Goal: Task Accomplishment & Management: Manage account settings

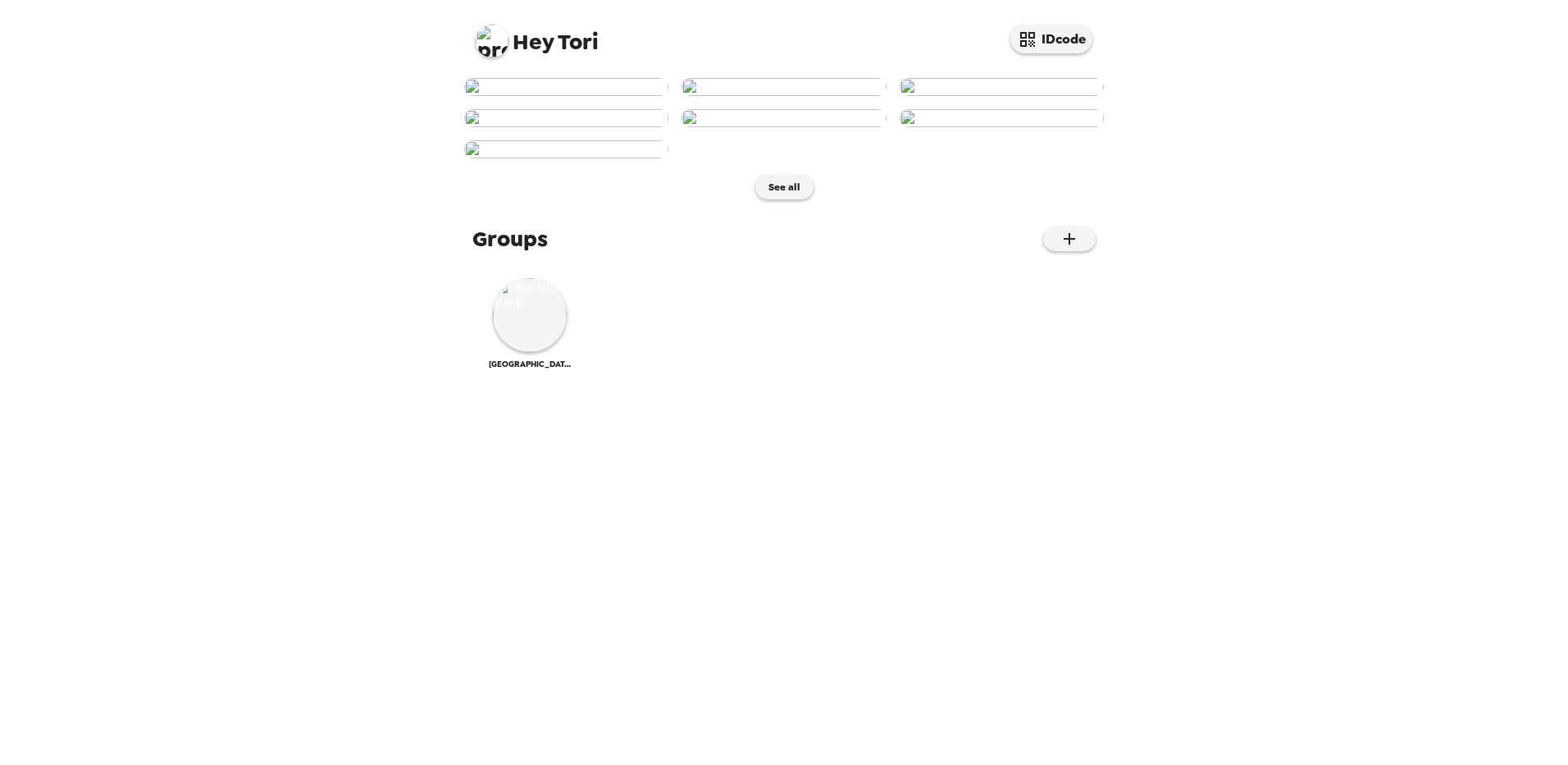
scroll to position [336, 0]
click at [647, 158] on img at bounding box center [566, 149] width 204 height 18
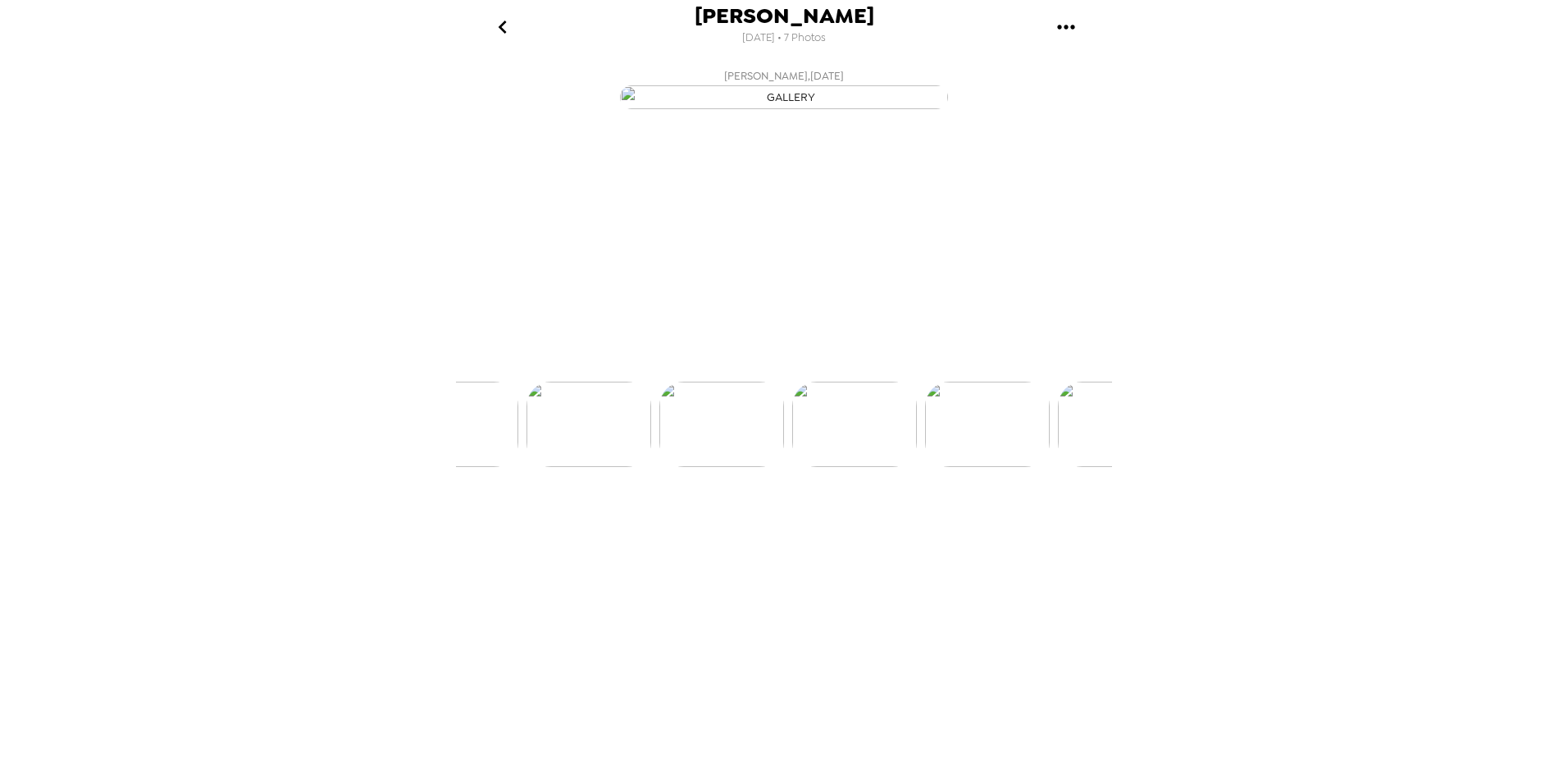
scroll to position [0, 793]
click at [1059, 24] on icon "gallery menu" at bounding box center [1066, 27] width 26 height 26
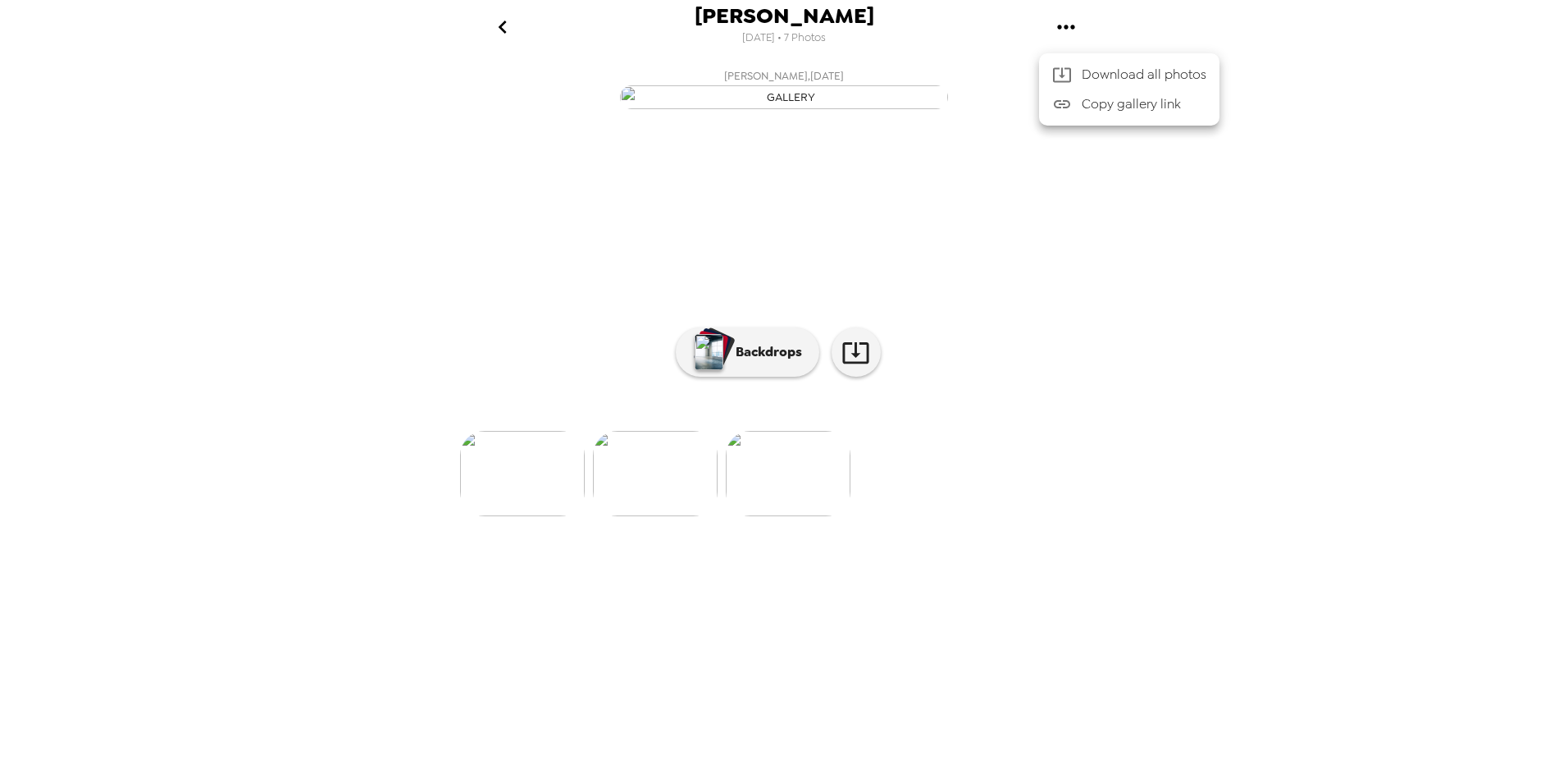
click at [1368, 449] on div at bounding box center [784, 382] width 1568 height 765
drag, startPoint x: 644, startPoint y: 101, endPoint x: 1380, endPoint y: 263, distance: 753.6
click at [1380, 263] on div "[PERSON_NAME] [DATE] • 7 Photos [PERSON_NAME] , [DATE] [PERSON_NAME] , [DATE] […" at bounding box center [784, 382] width 1568 height 765
click at [501, 23] on icon "go back" at bounding box center [503, 27] width 26 height 26
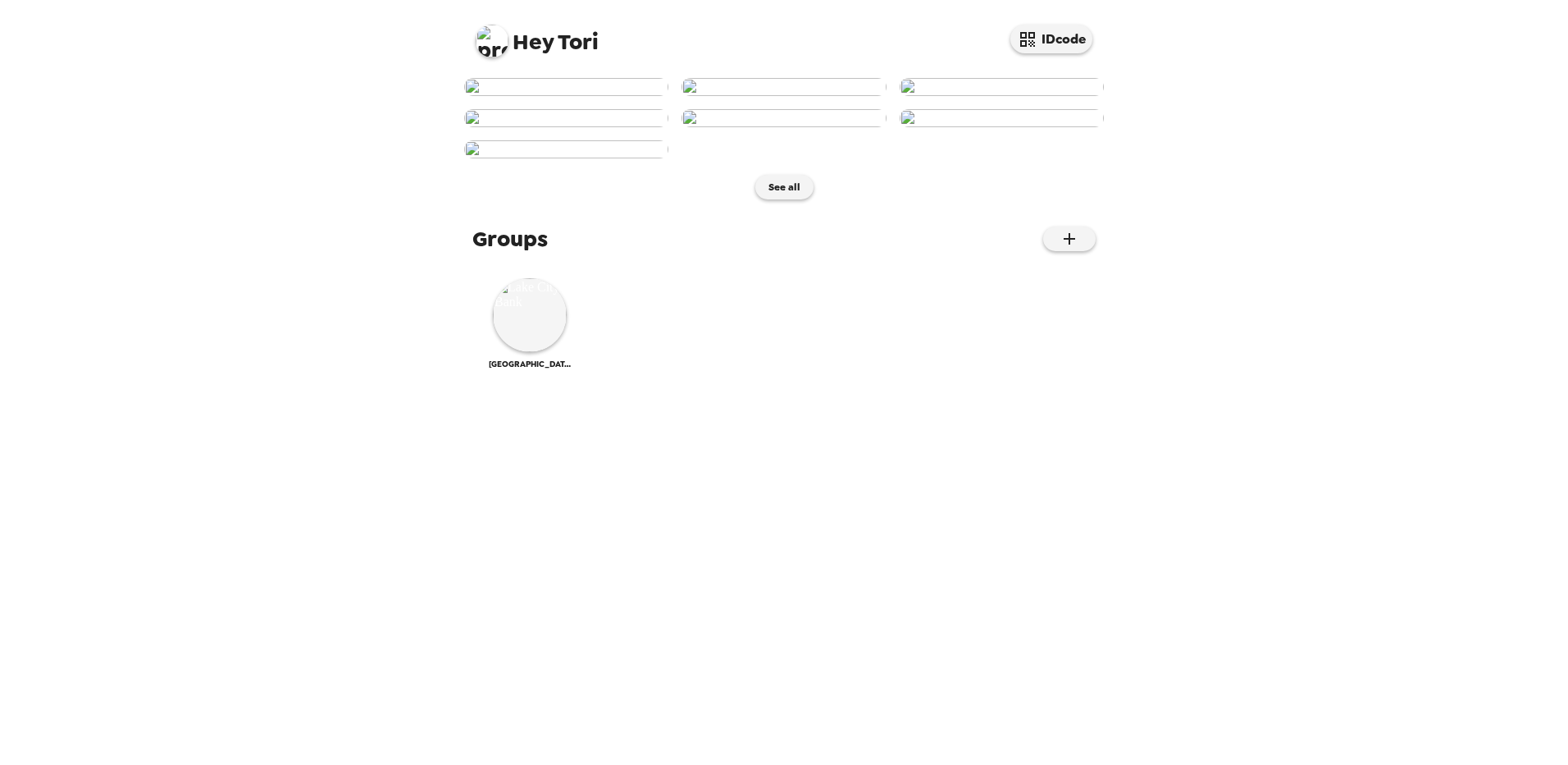
scroll to position [336, 0]
click at [504, 352] on img at bounding box center [530, 315] width 74 height 74
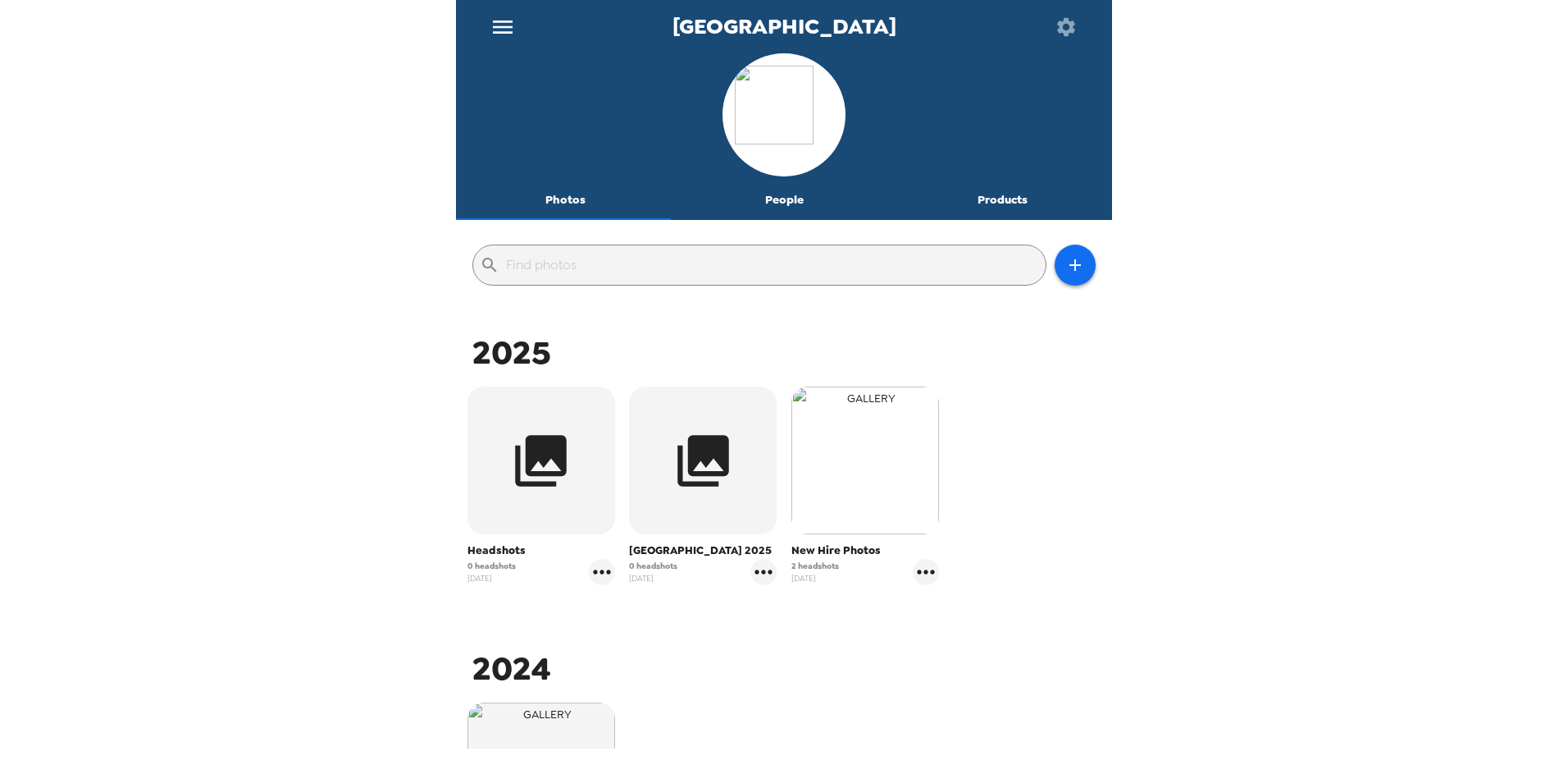
click at [863, 484] on img "button" at bounding box center [865, 460] width 147 height 148
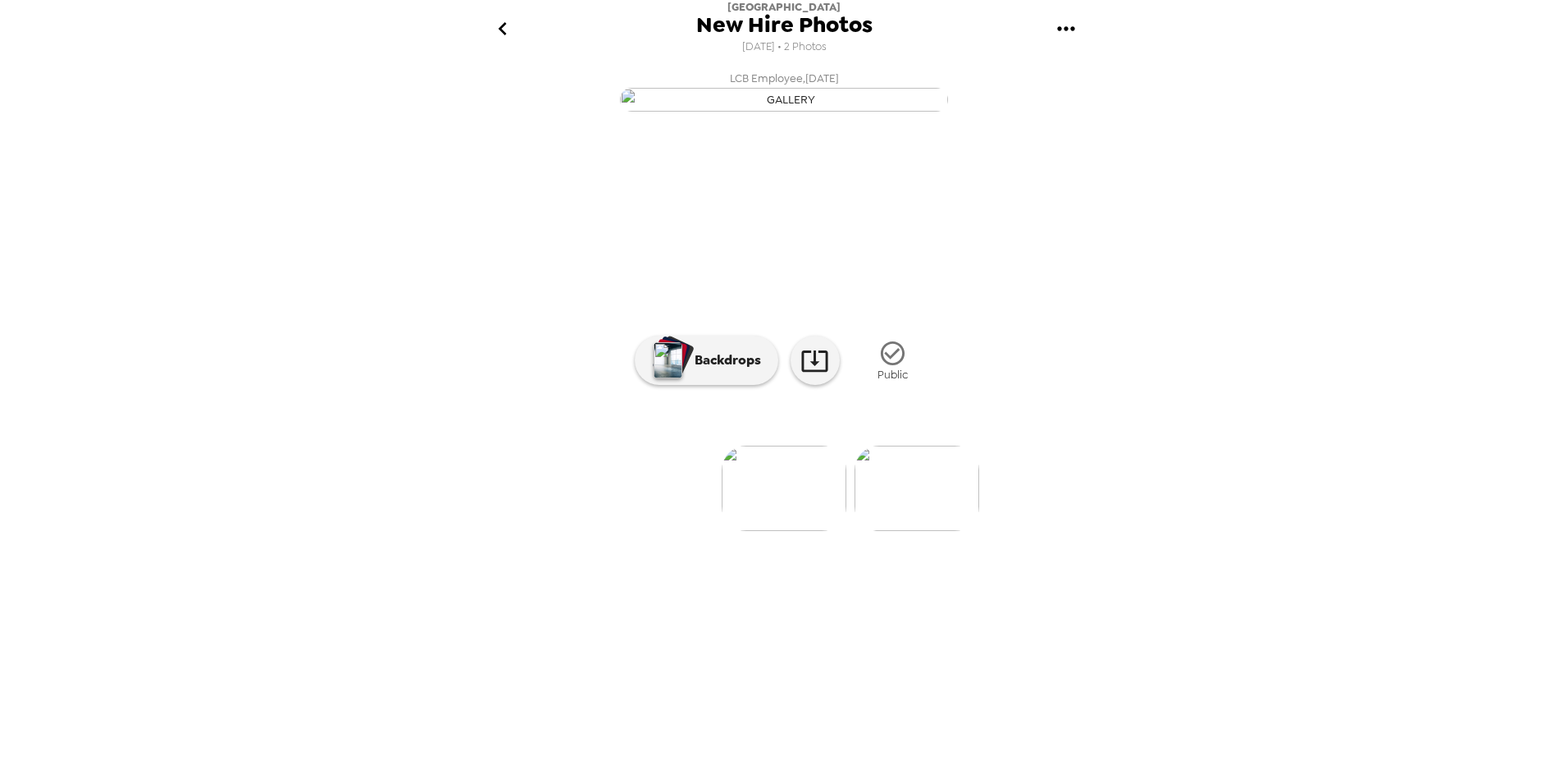
click at [1067, 19] on icon "gallery menu" at bounding box center [1066, 29] width 26 height 26
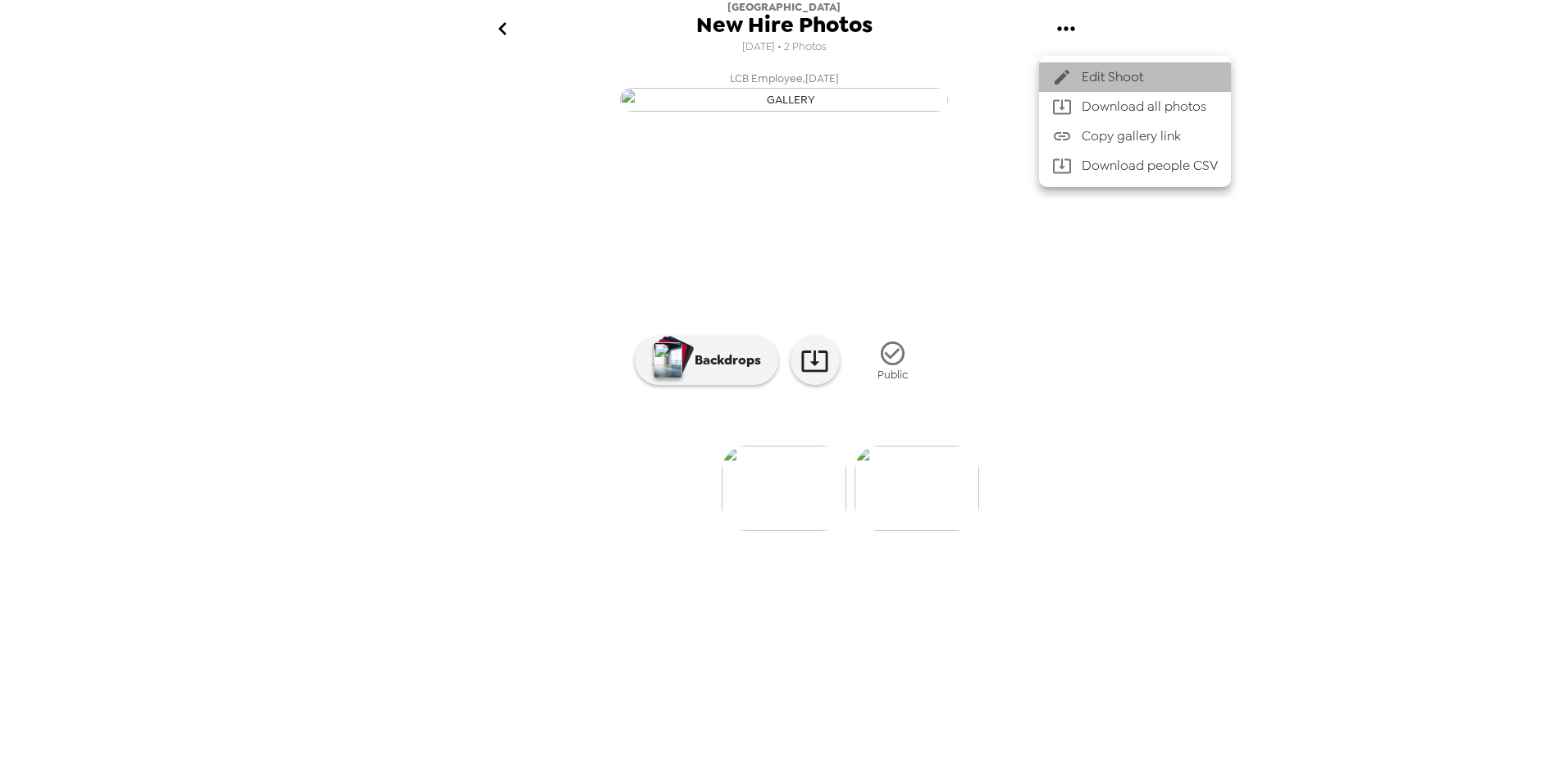
click at [1121, 71] on span "Edit Shoot" at bounding box center [1149, 77] width 136 height 20
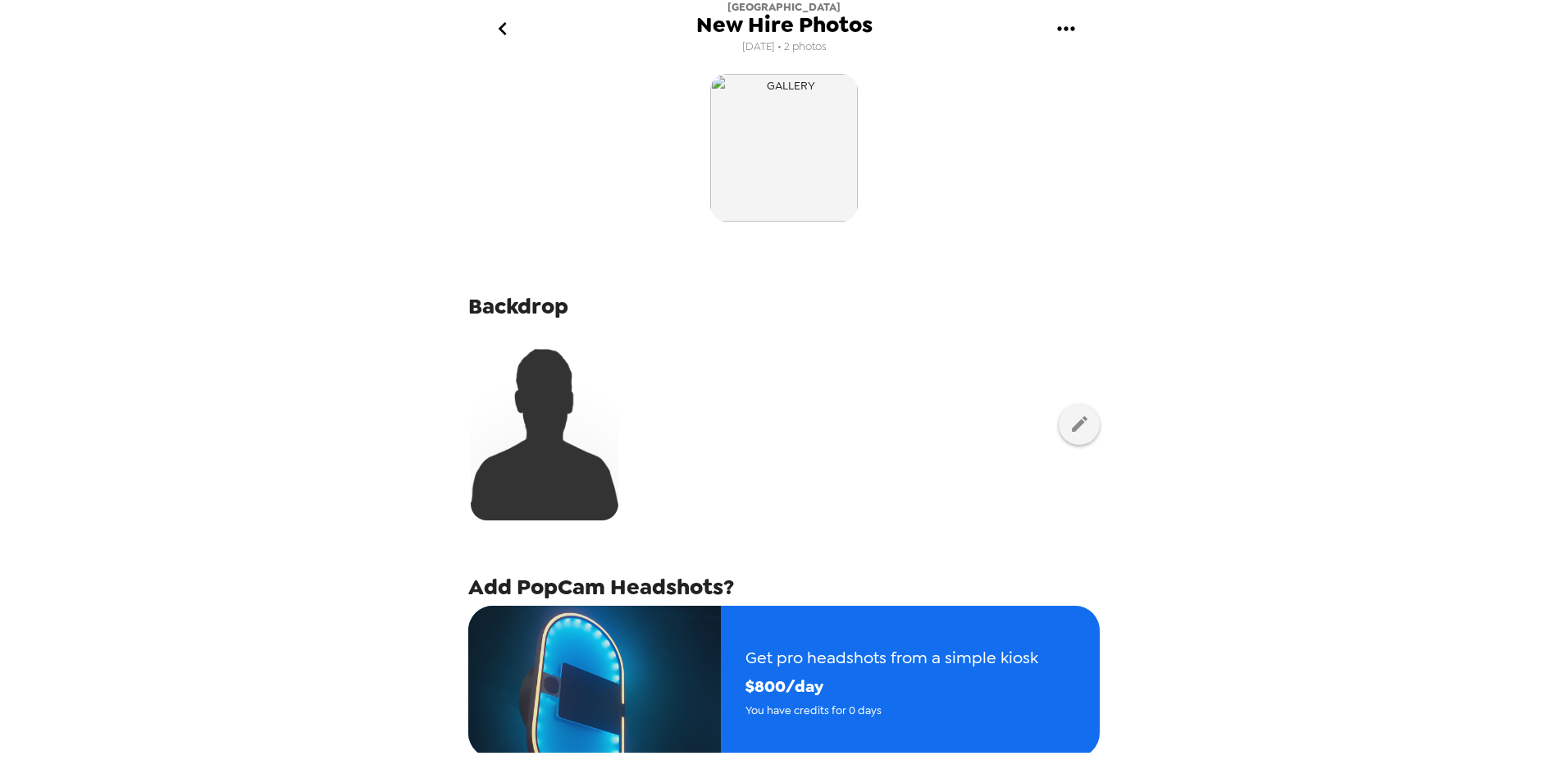
click at [511, 18] on icon "go back" at bounding box center [503, 29] width 26 height 26
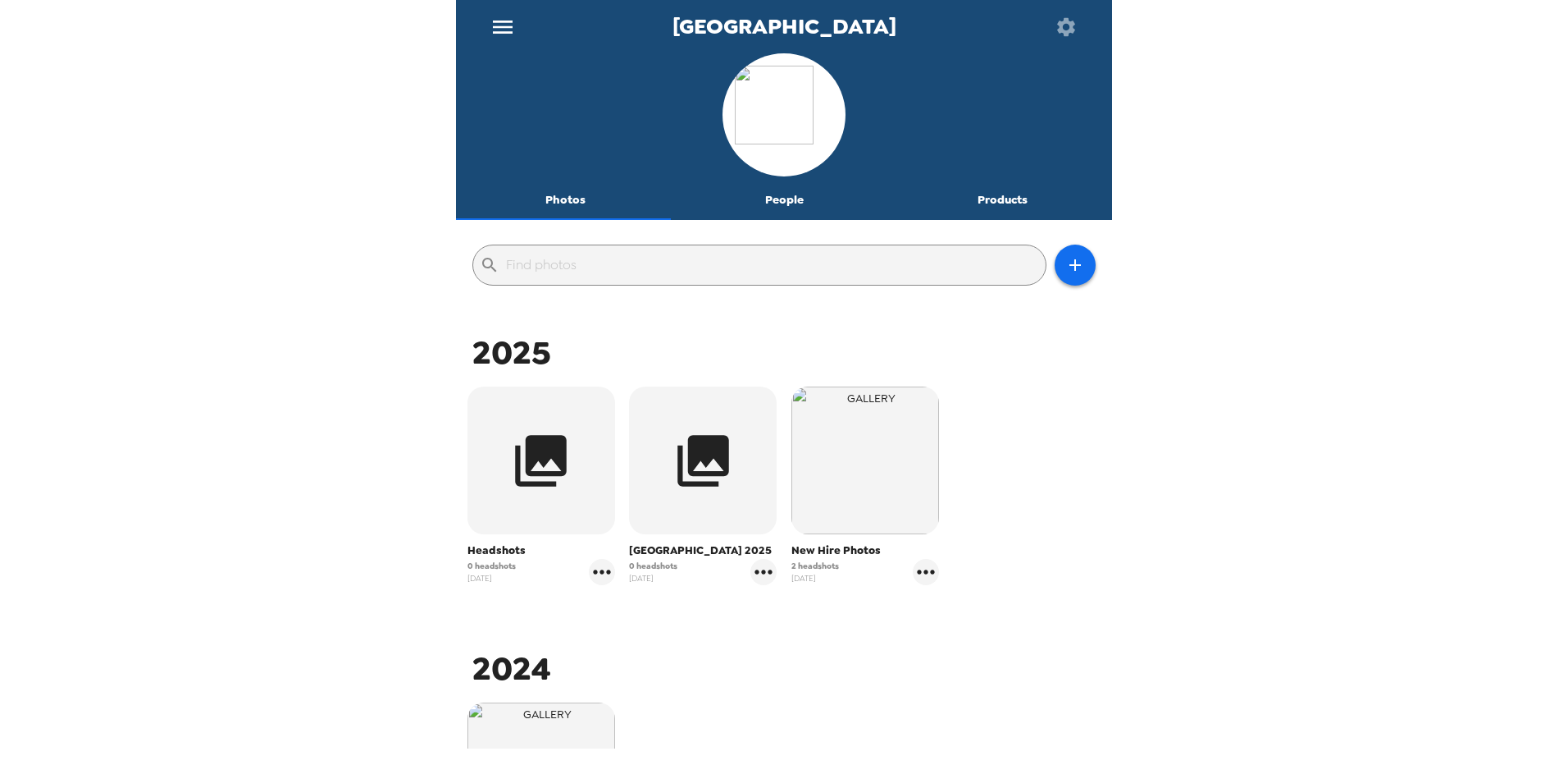
click at [1066, 23] on icon "button" at bounding box center [1066, 26] width 18 height 18
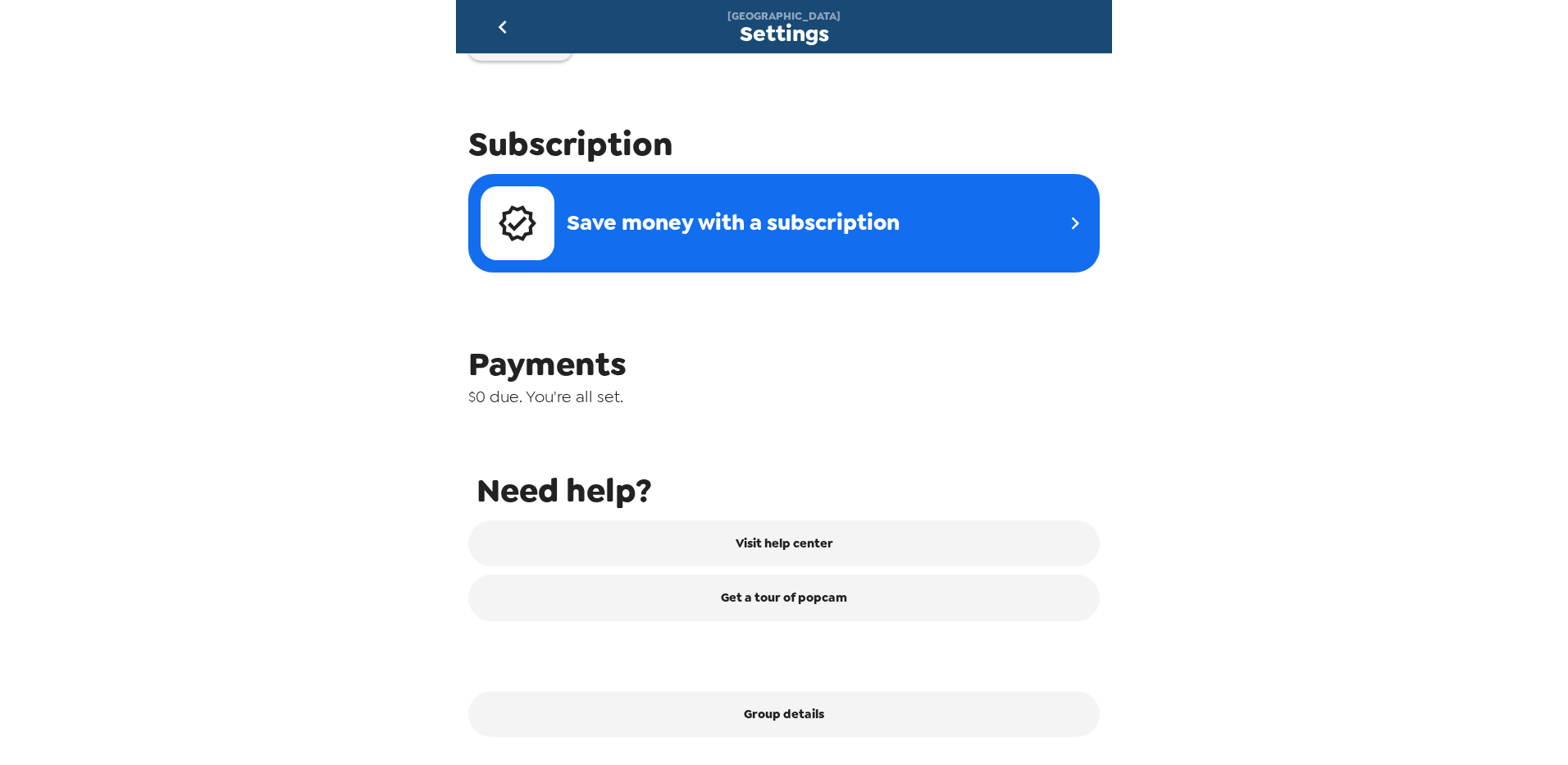
scroll to position [509, 0]
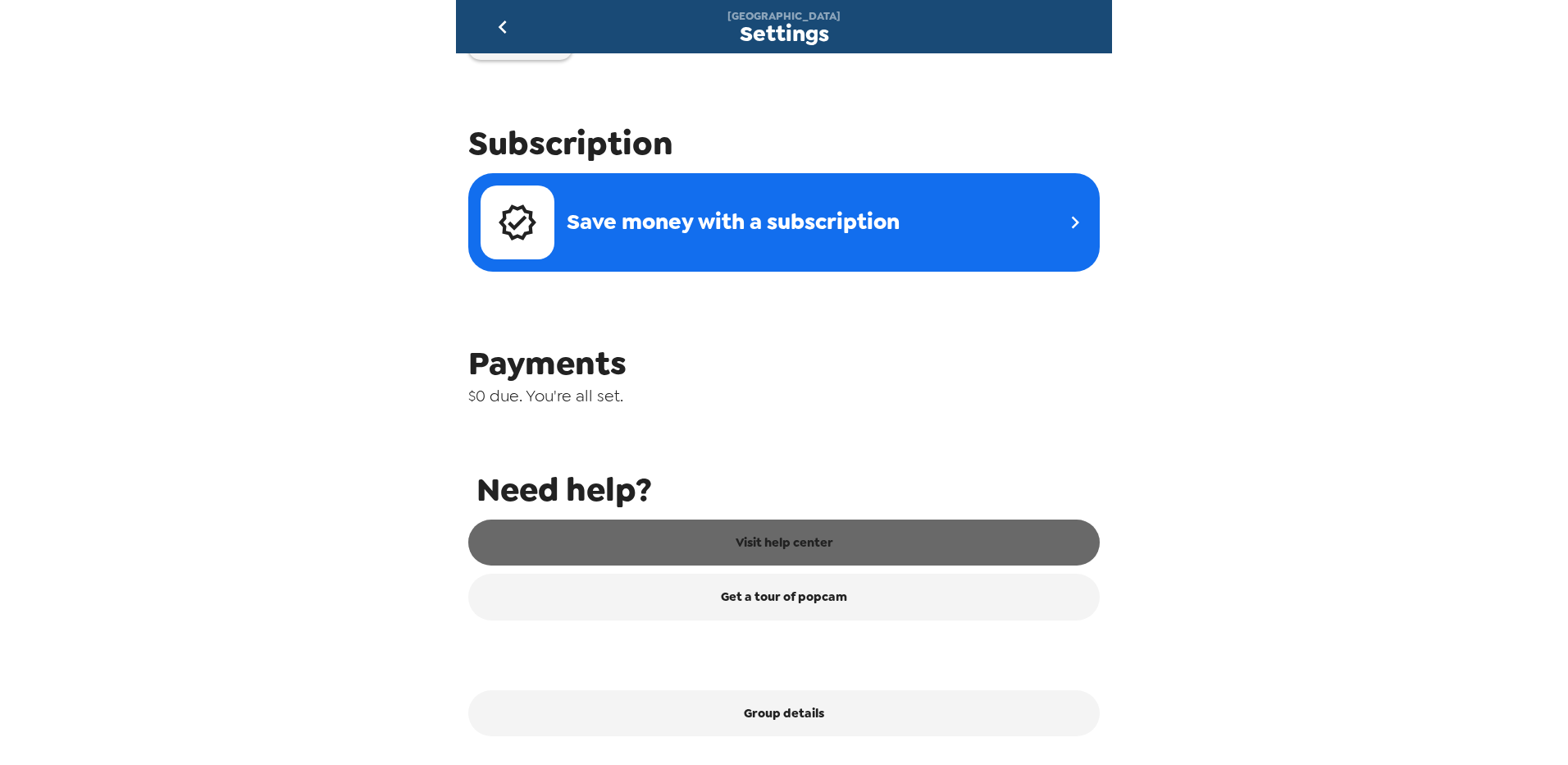
click at [820, 543] on link "Visit help center" at bounding box center [784, 542] width 632 height 46
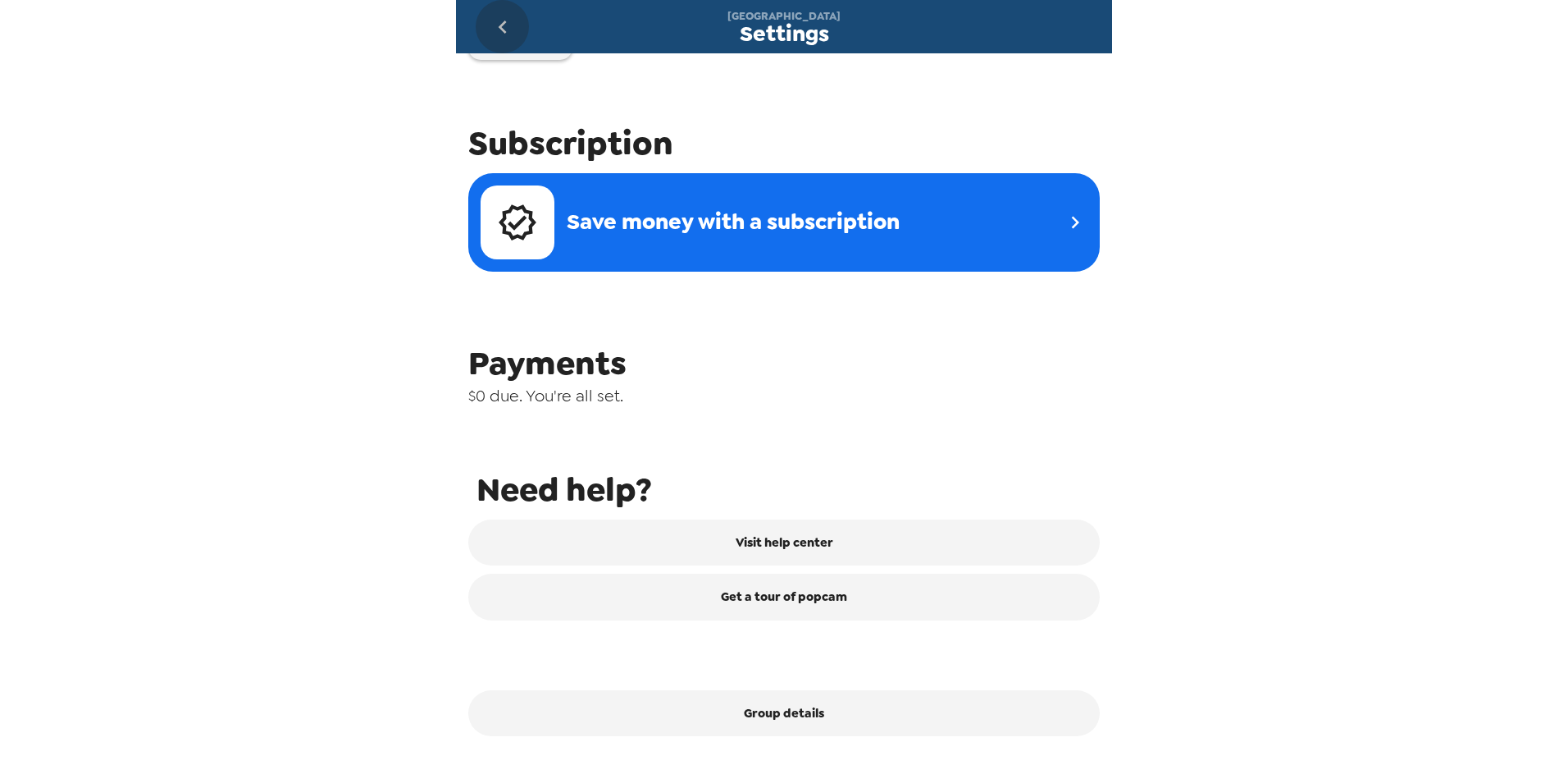
click at [508, 24] on icon "go back" at bounding box center [503, 27] width 26 height 26
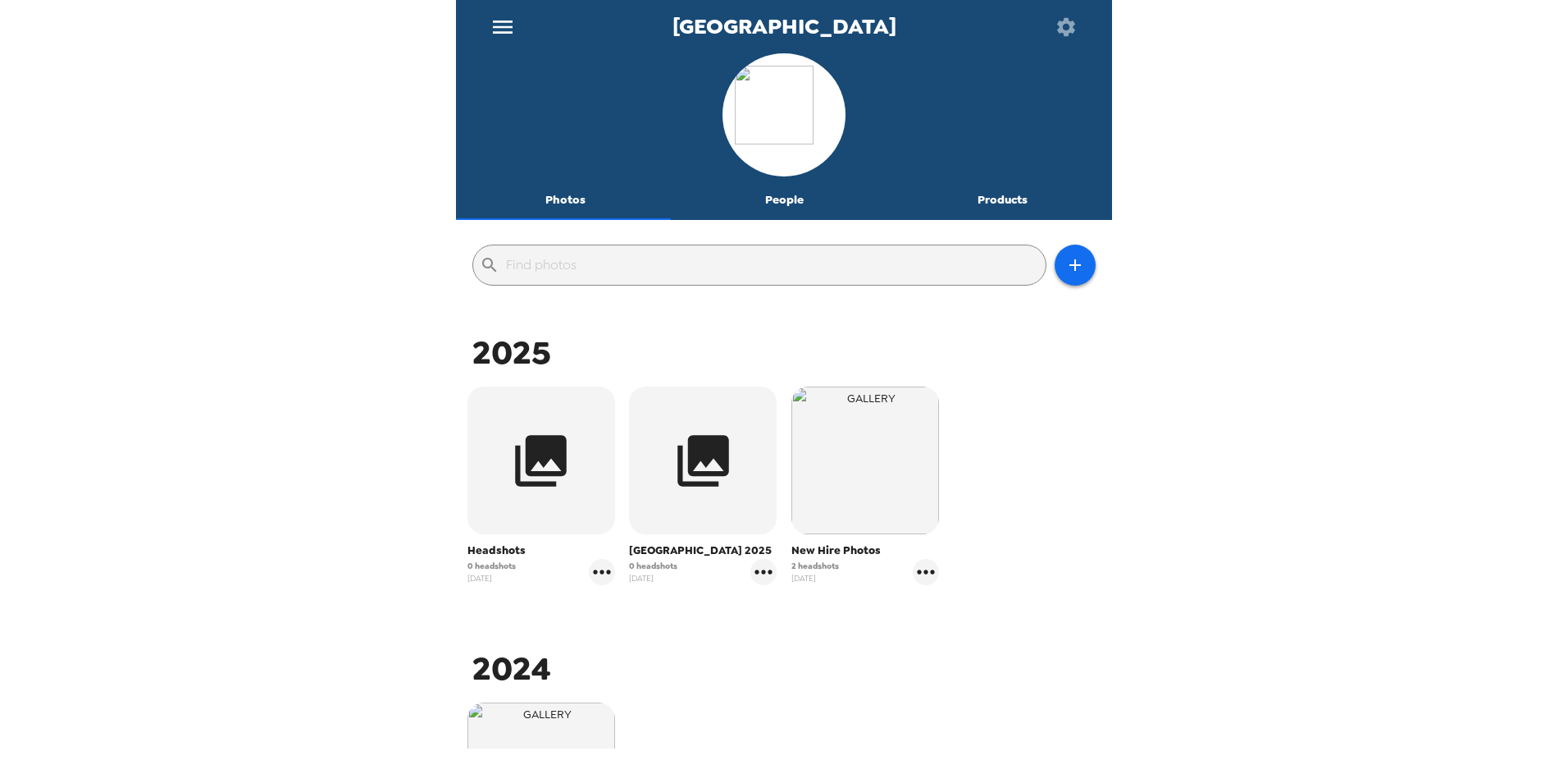
click at [569, 203] on button "Photos" at bounding box center [565, 200] width 219 height 40
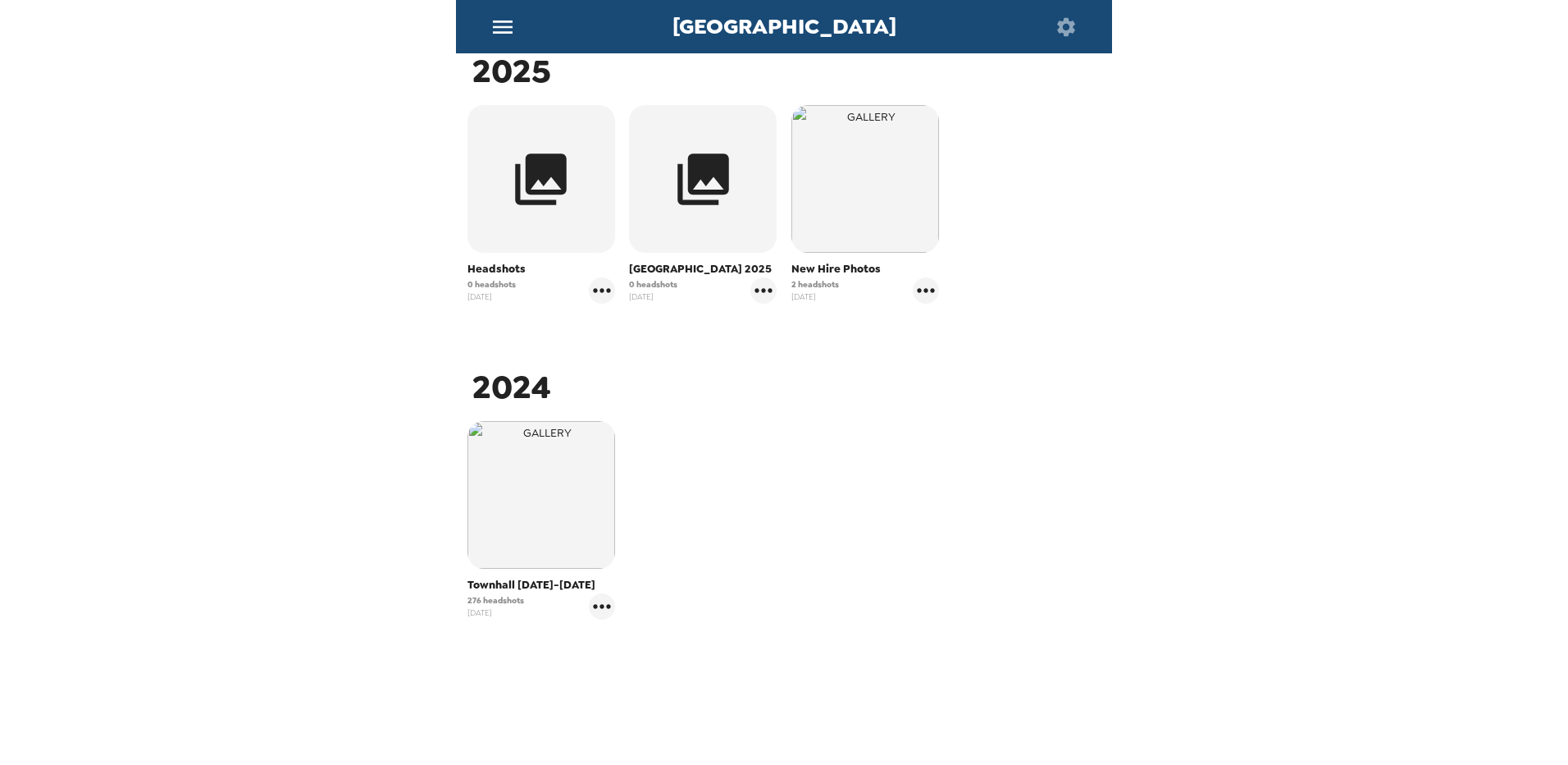
scroll to position [284, 0]
click at [756, 289] on icon "gallery menu" at bounding box center [764, 288] width 26 height 26
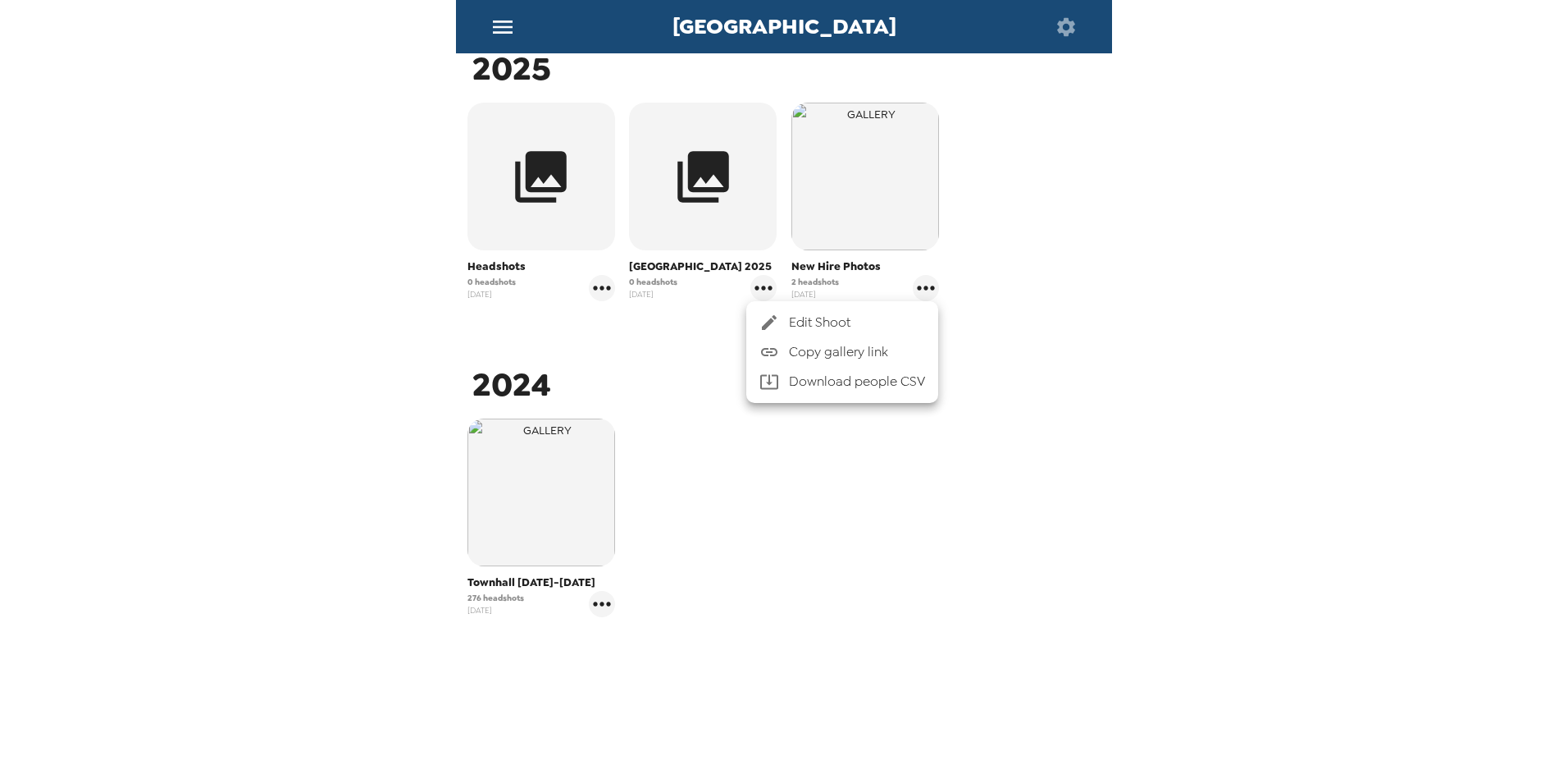
click at [1110, 253] on div at bounding box center [784, 382] width 1568 height 765
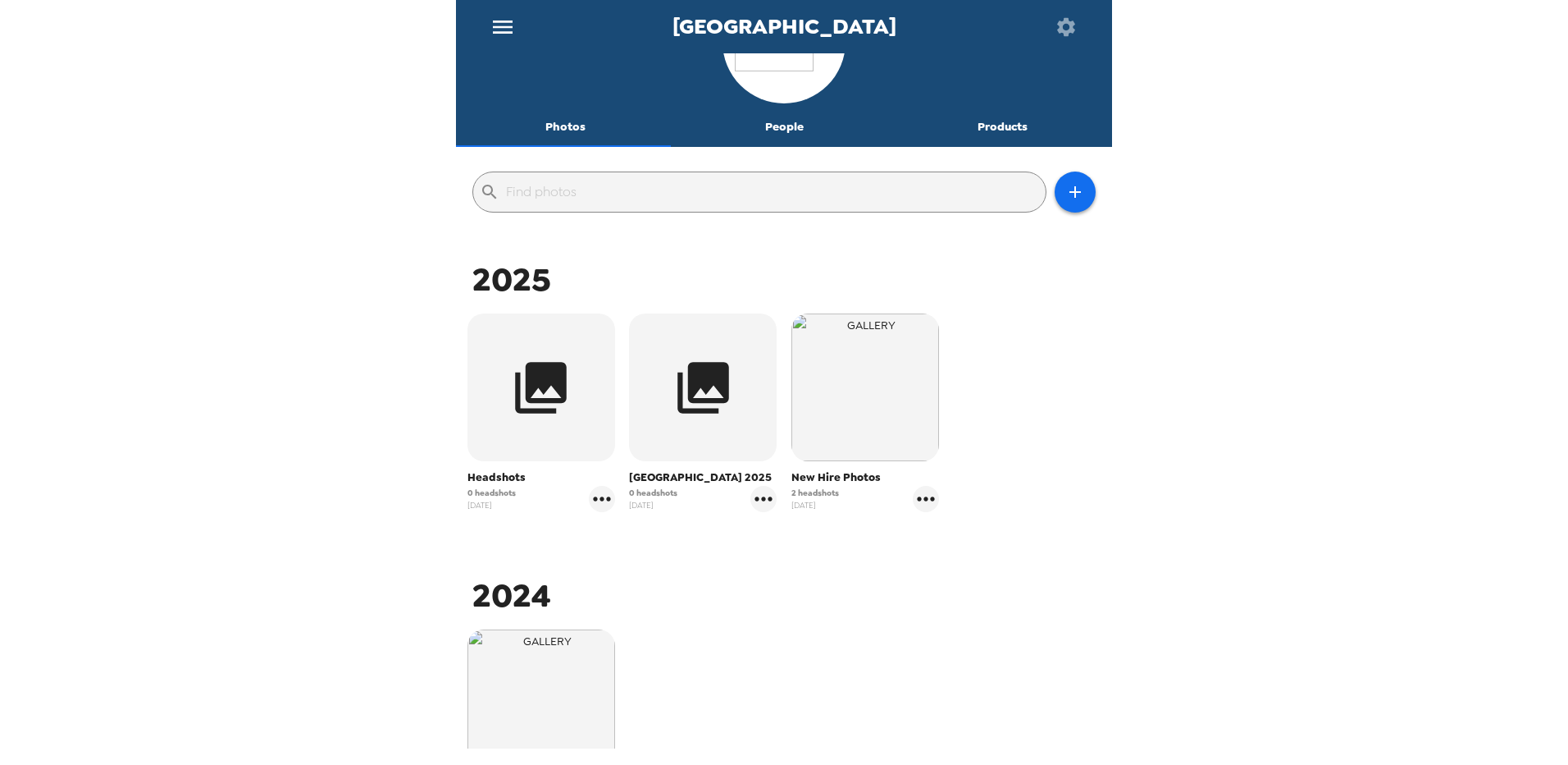
scroll to position [0, 0]
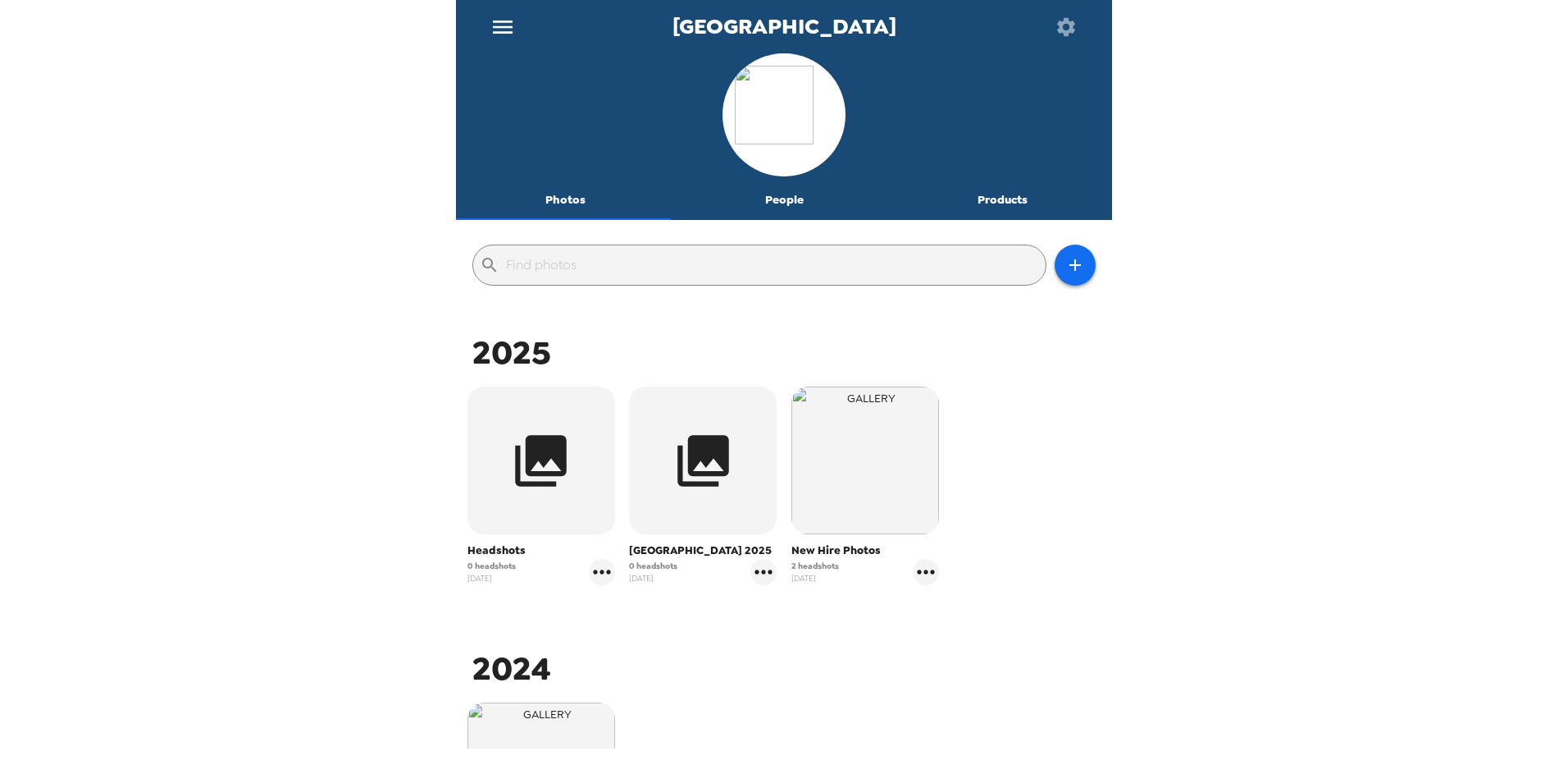
click at [569, 199] on button "Photos" at bounding box center [565, 200] width 219 height 40
click at [914, 570] on icon "gallery menu" at bounding box center [926, 572] width 26 height 26
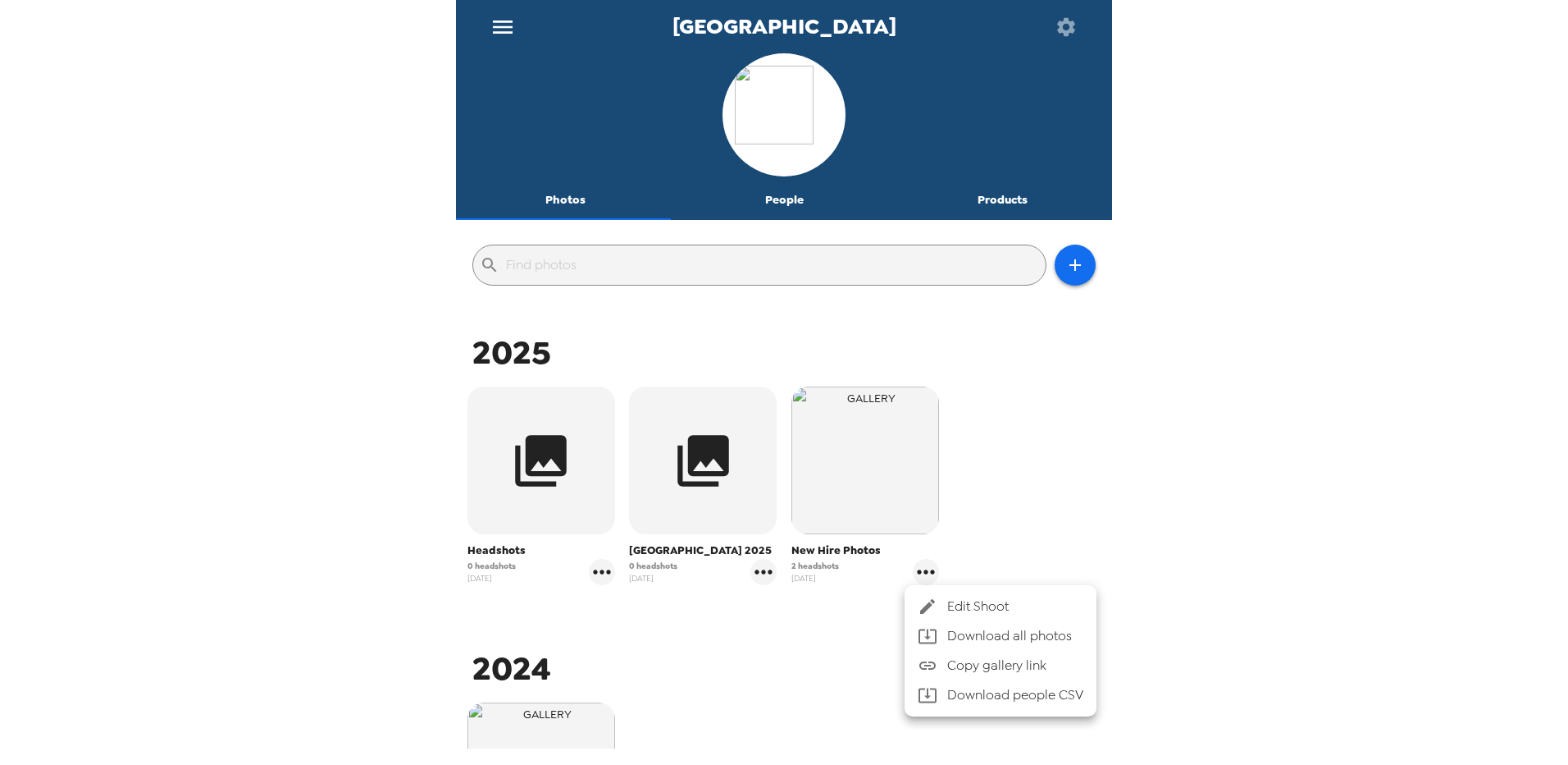
click at [996, 497] on div at bounding box center [784, 382] width 1568 height 765
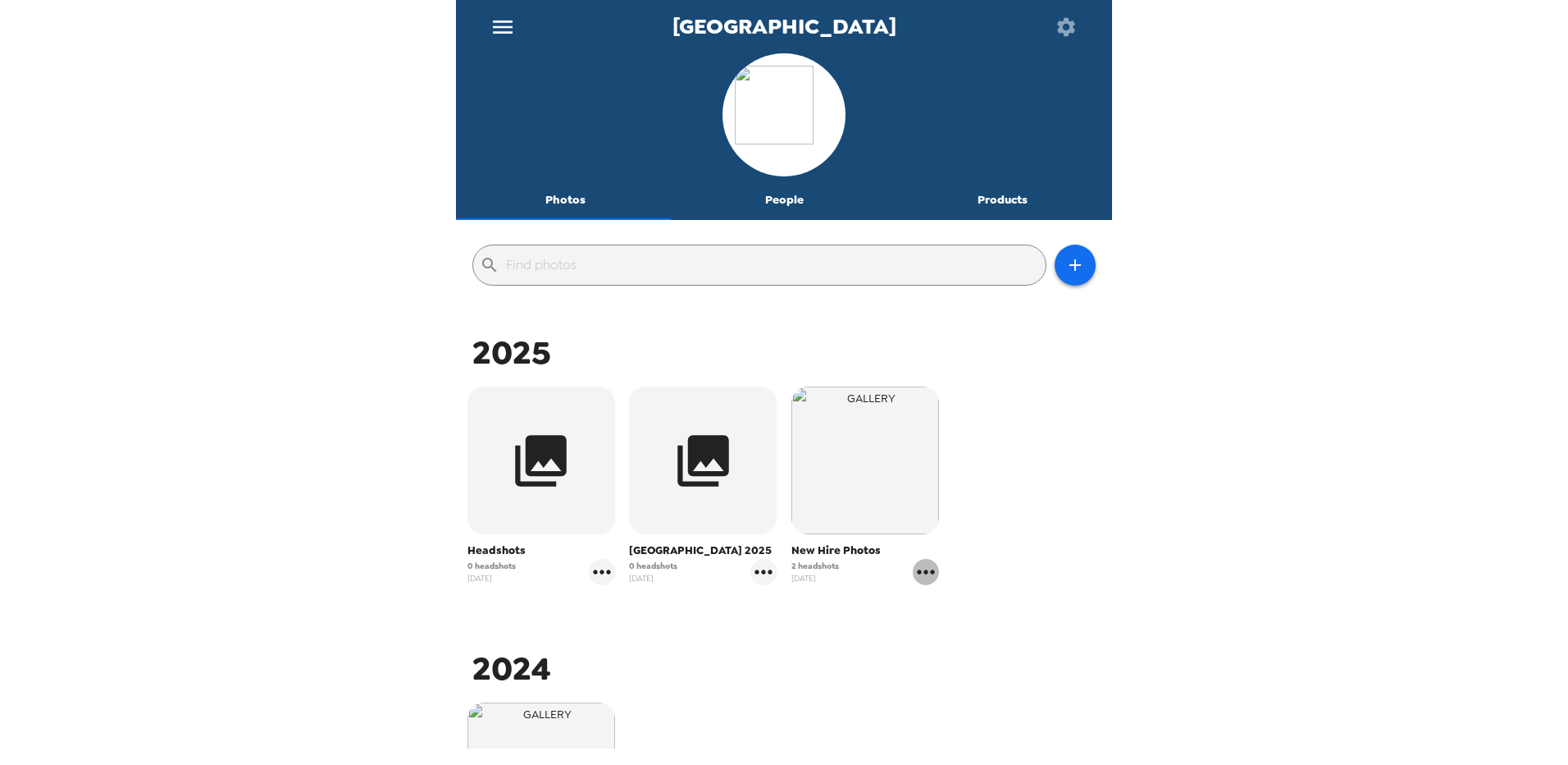
click at [919, 574] on icon "gallery menu" at bounding box center [925, 571] width 17 height 4
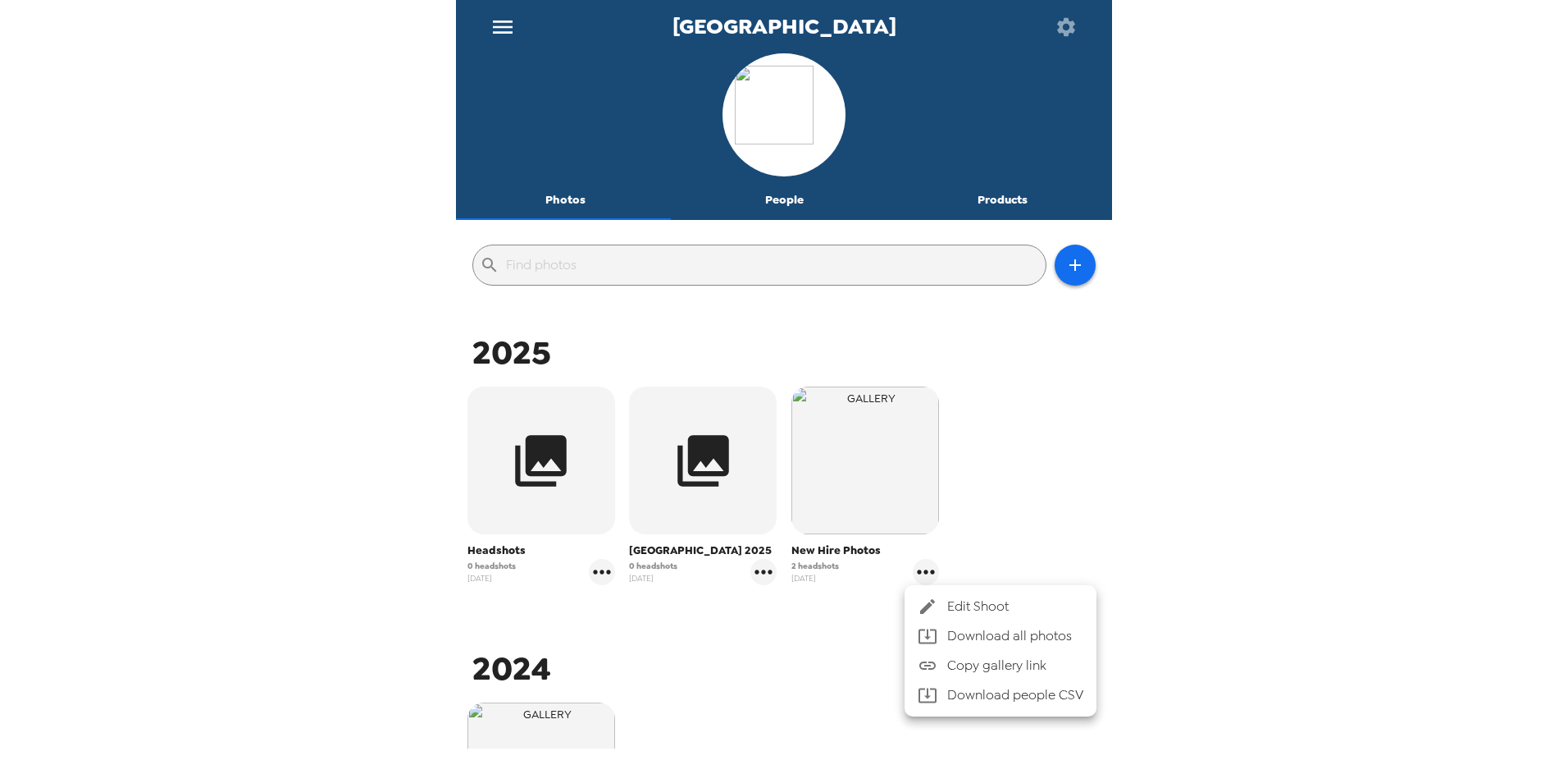
click at [968, 605] on span "Edit Shoot" at bounding box center [1015, 607] width 136 height 20
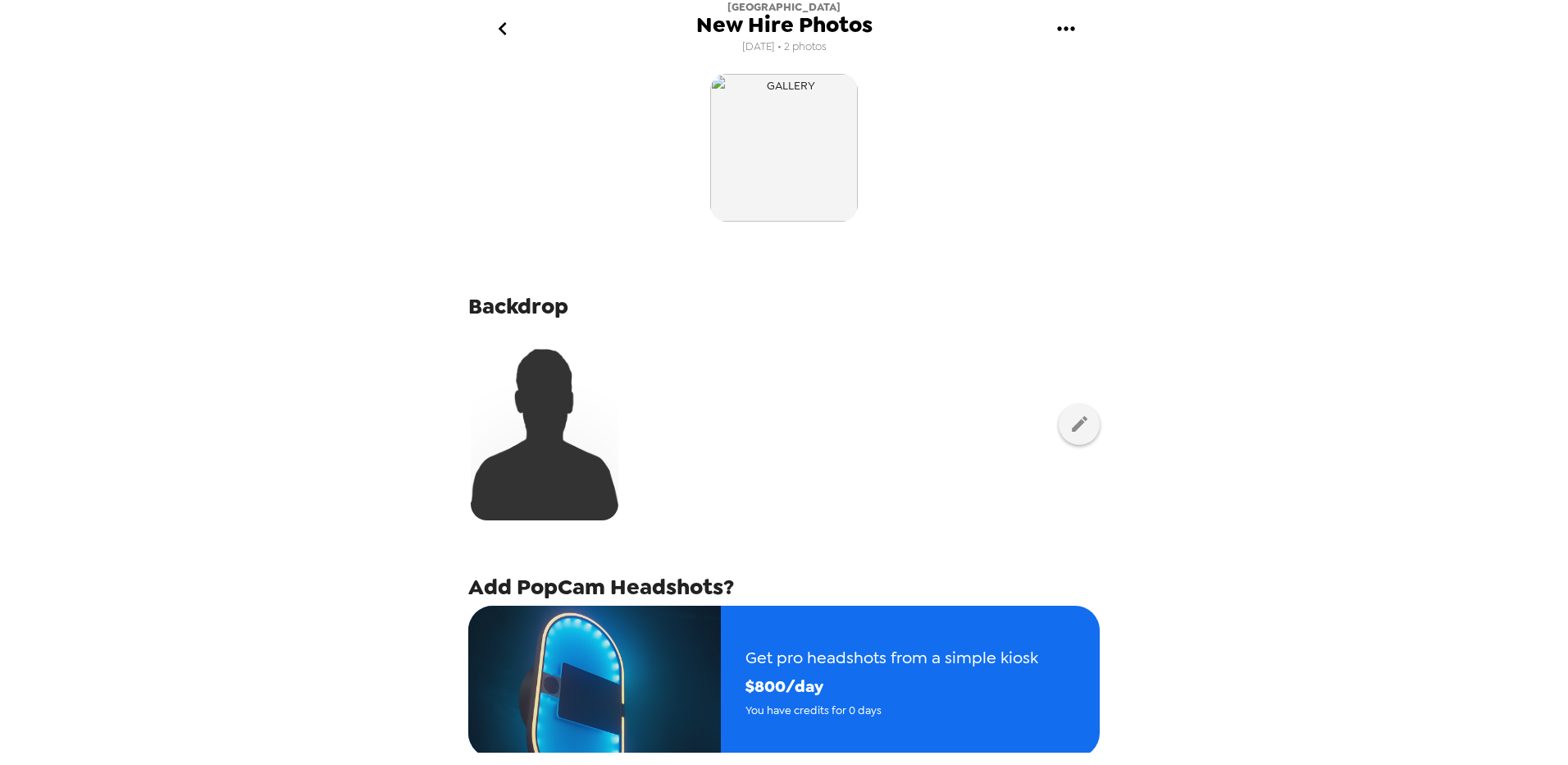
drag, startPoint x: 805, startPoint y: 175, endPoint x: 925, endPoint y: 128, distance: 128.9
click at [925, 128] on div at bounding box center [784, 148] width 632 height 156
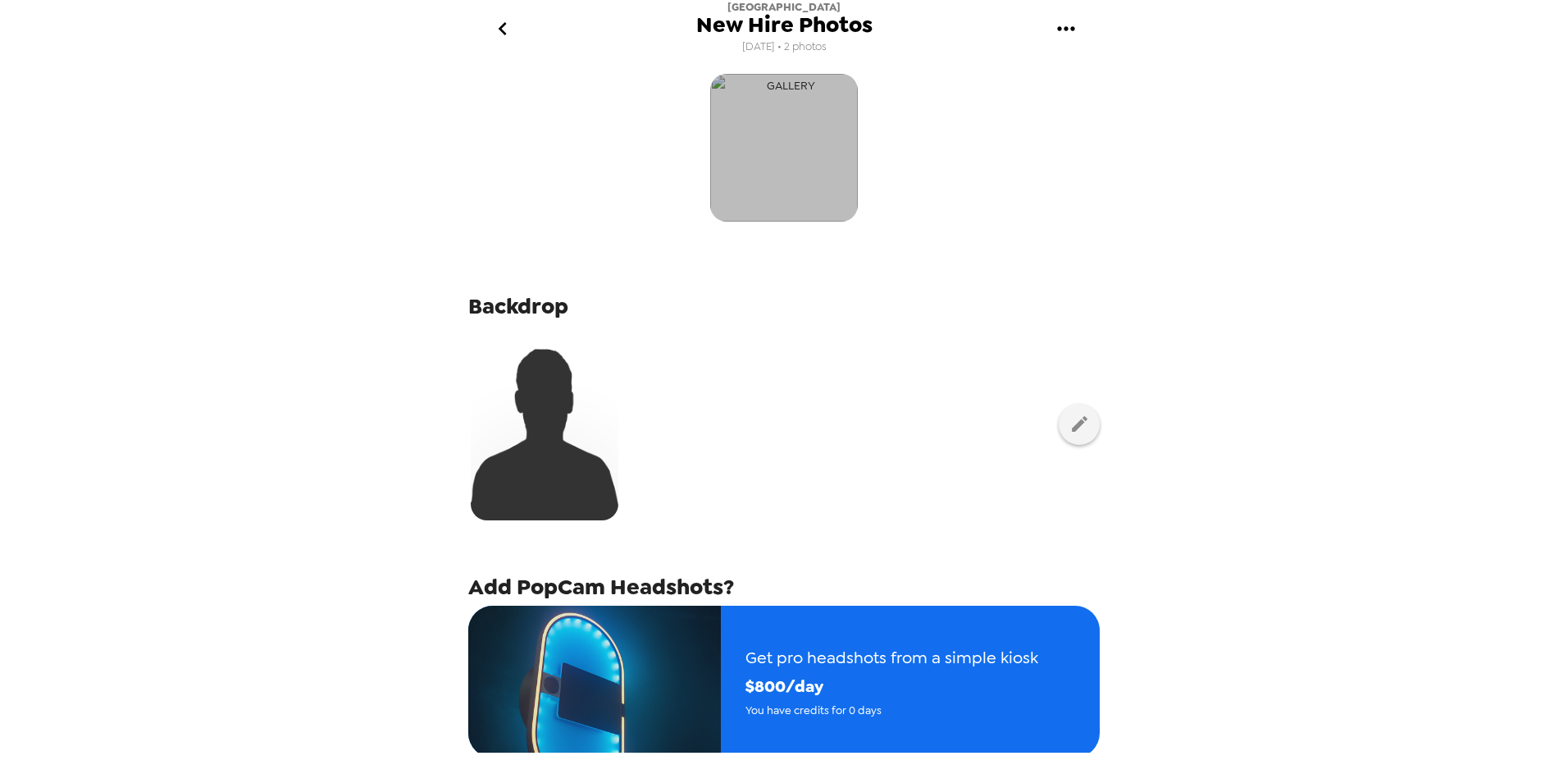
click at [792, 146] on img "button" at bounding box center [784, 148] width 147 height 148
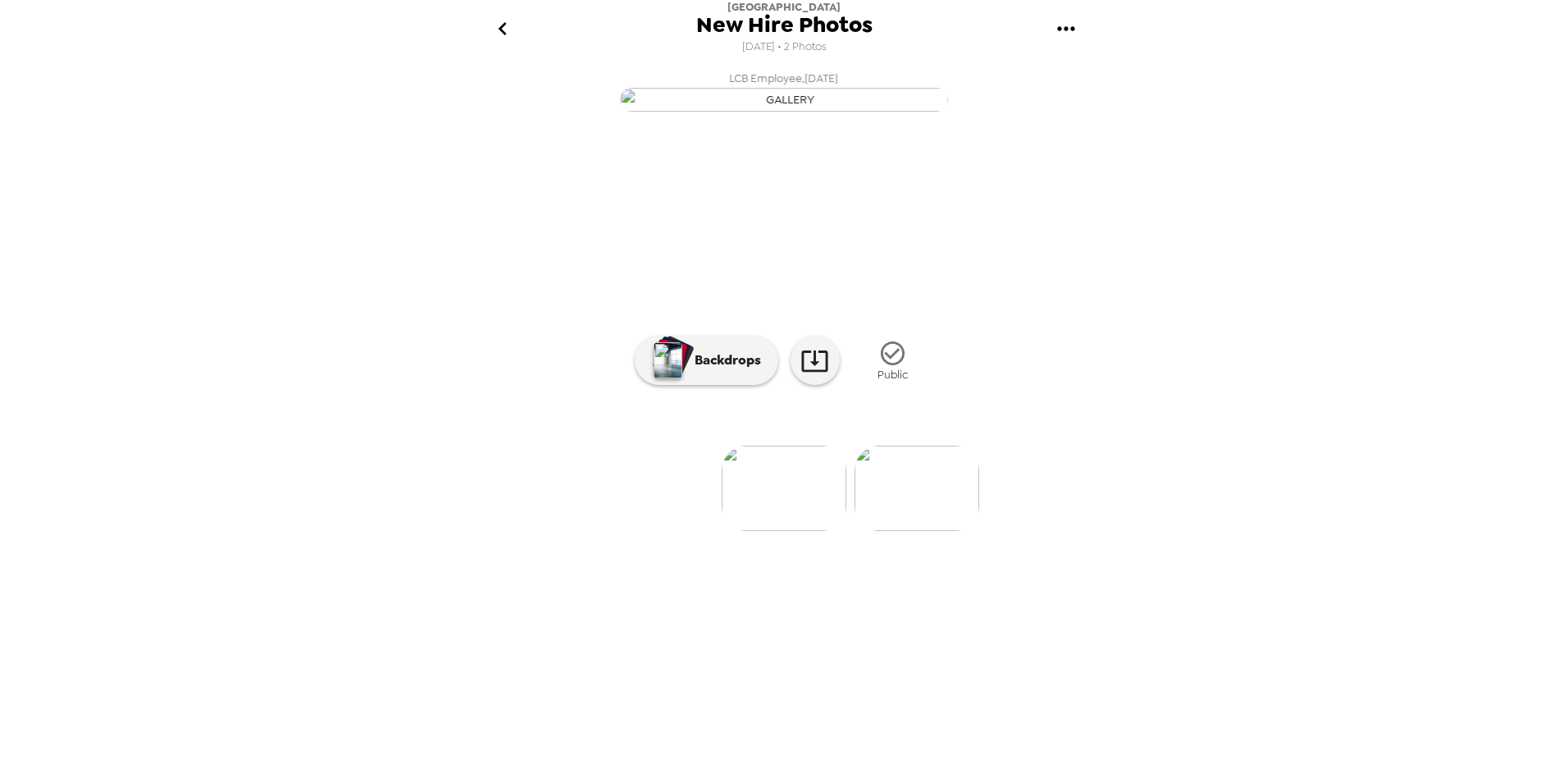
click at [1068, 26] on icon "gallery menu" at bounding box center [1066, 29] width 26 height 26
click at [498, 29] on div at bounding box center [784, 382] width 1568 height 765
click at [497, 31] on icon "go back" at bounding box center [503, 29] width 26 height 26
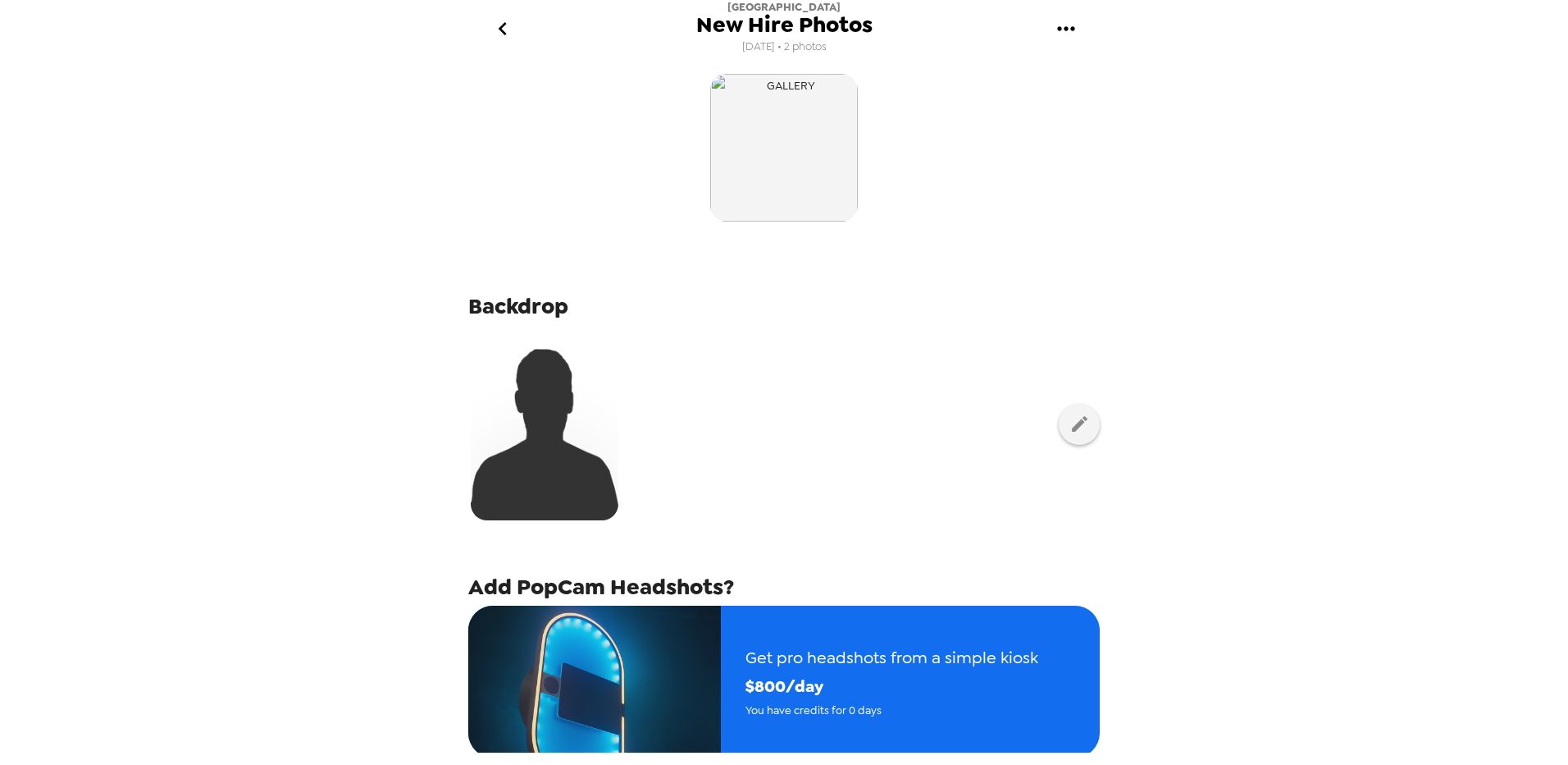
click at [506, 31] on icon "go back" at bounding box center [503, 29] width 26 height 26
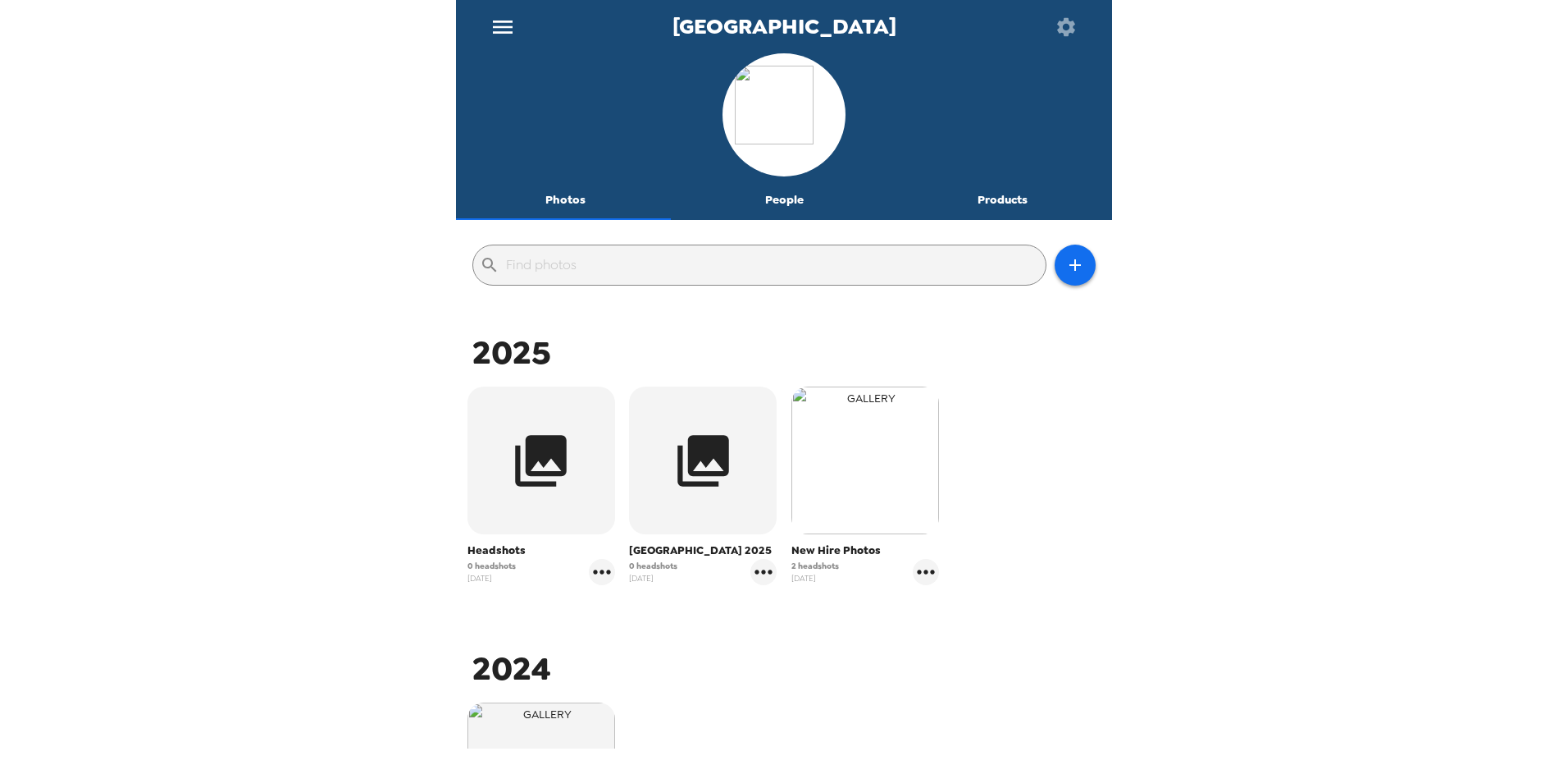
drag, startPoint x: 485, startPoint y: 465, endPoint x: 858, endPoint y: 452, distance: 373.2
drag, startPoint x: 858, startPoint y: 452, endPoint x: 1378, endPoint y: 533, distance: 526.3
click at [1378, 533] on div "Lake City Bank Photos People Products ​ 2025 Headshots 0 headshots [DATE] Town …" at bounding box center [784, 382] width 1568 height 765
click at [789, 202] on button "People" at bounding box center [784, 200] width 219 height 40
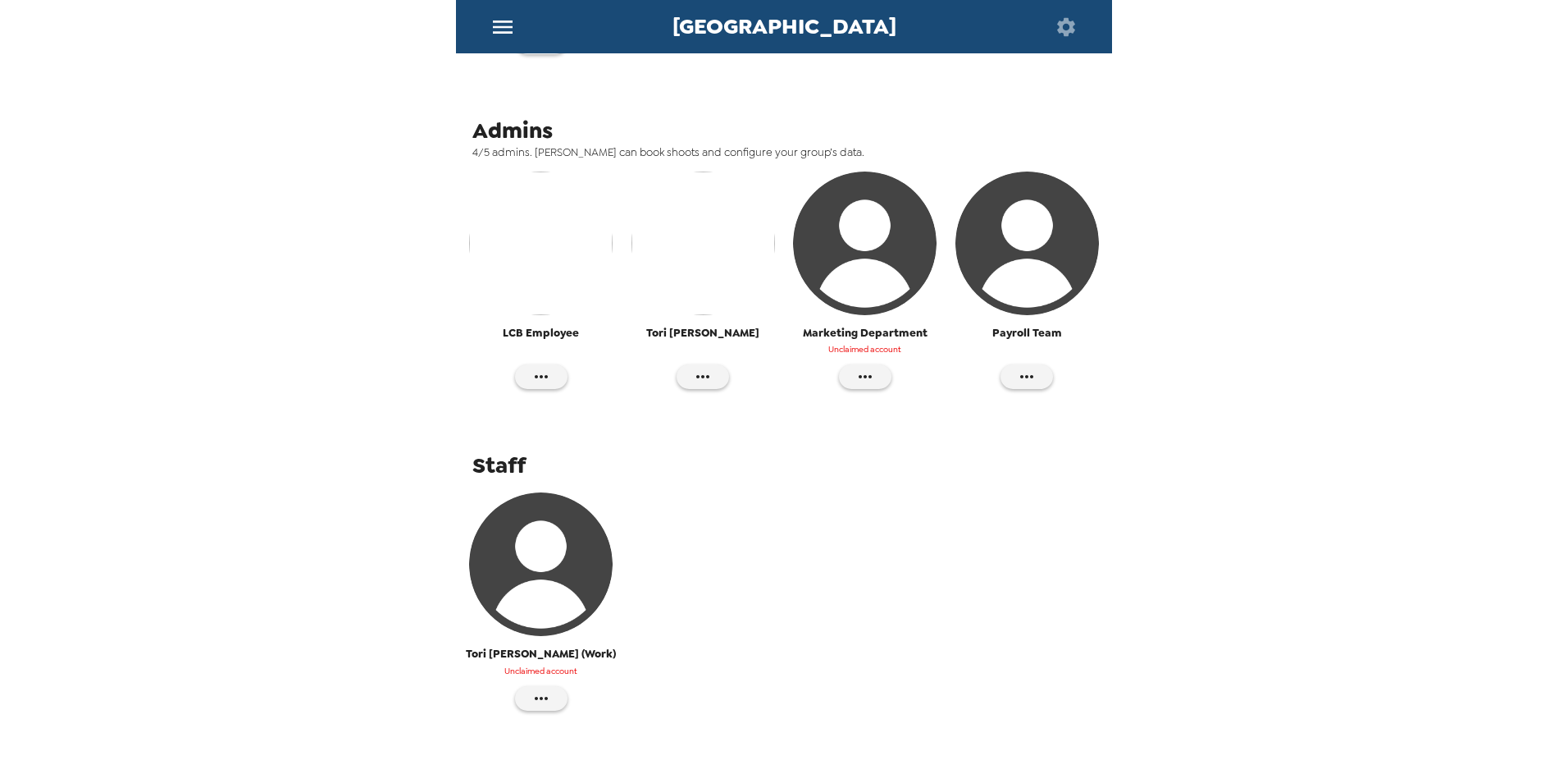
scroll to position [534, 0]
click at [535, 688] on icon "button" at bounding box center [541, 697] width 20 height 20
click at [316, 584] on div at bounding box center [784, 382] width 1568 height 765
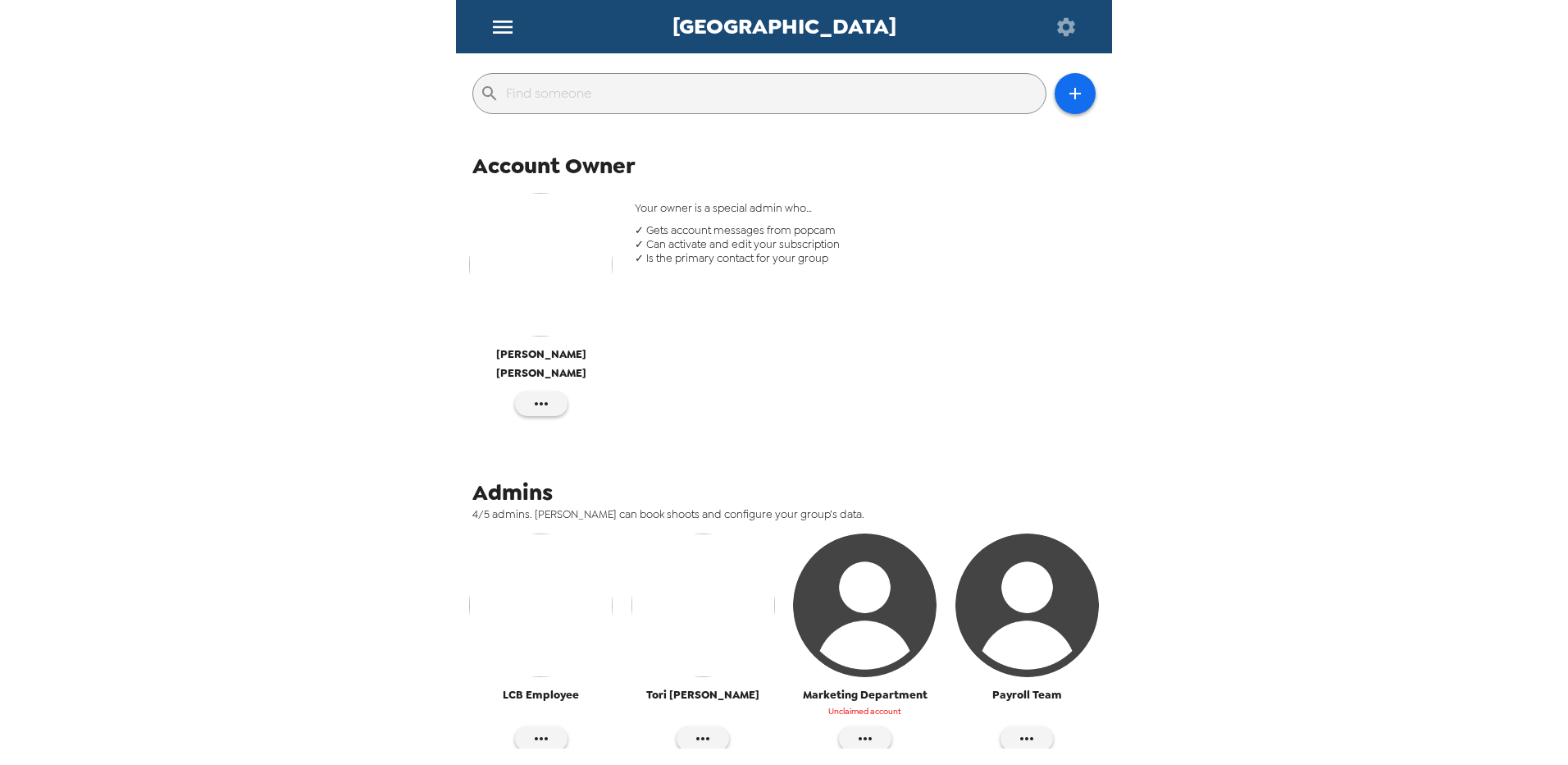
scroll to position [0, 0]
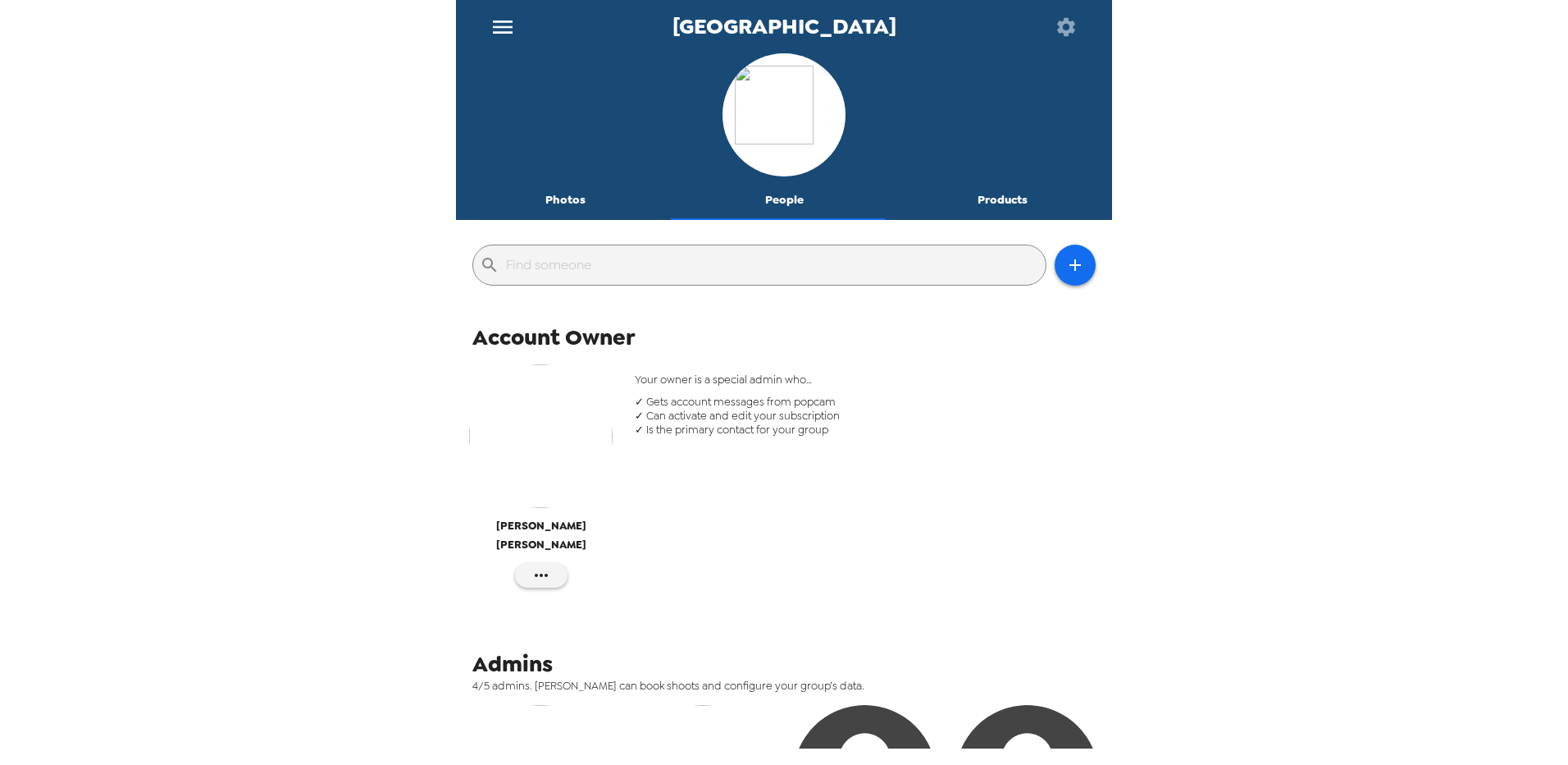
click at [535, 436] on img "button" at bounding box center [541, 436] width 143 height 143
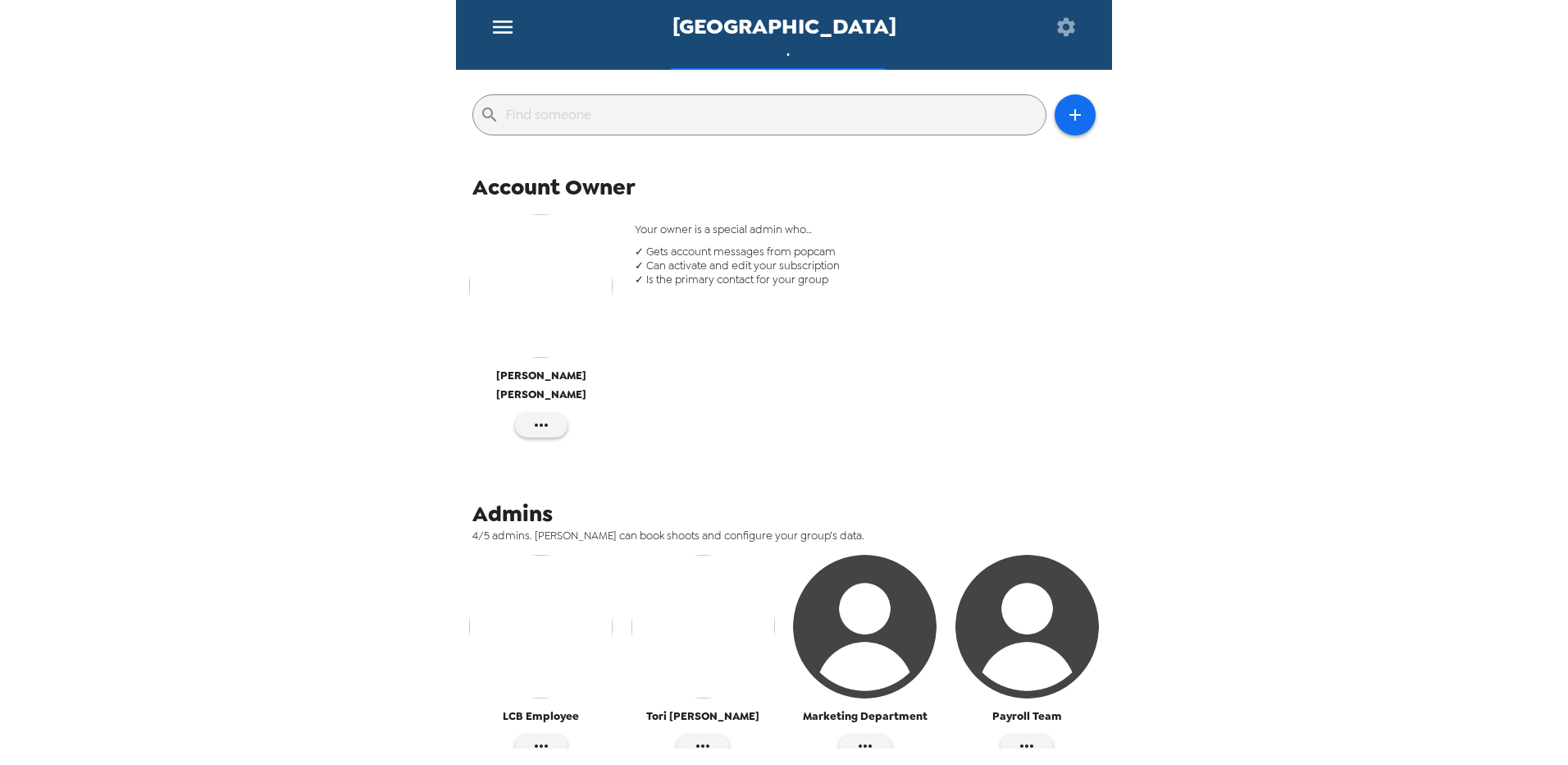
scroll to position [164, 0]
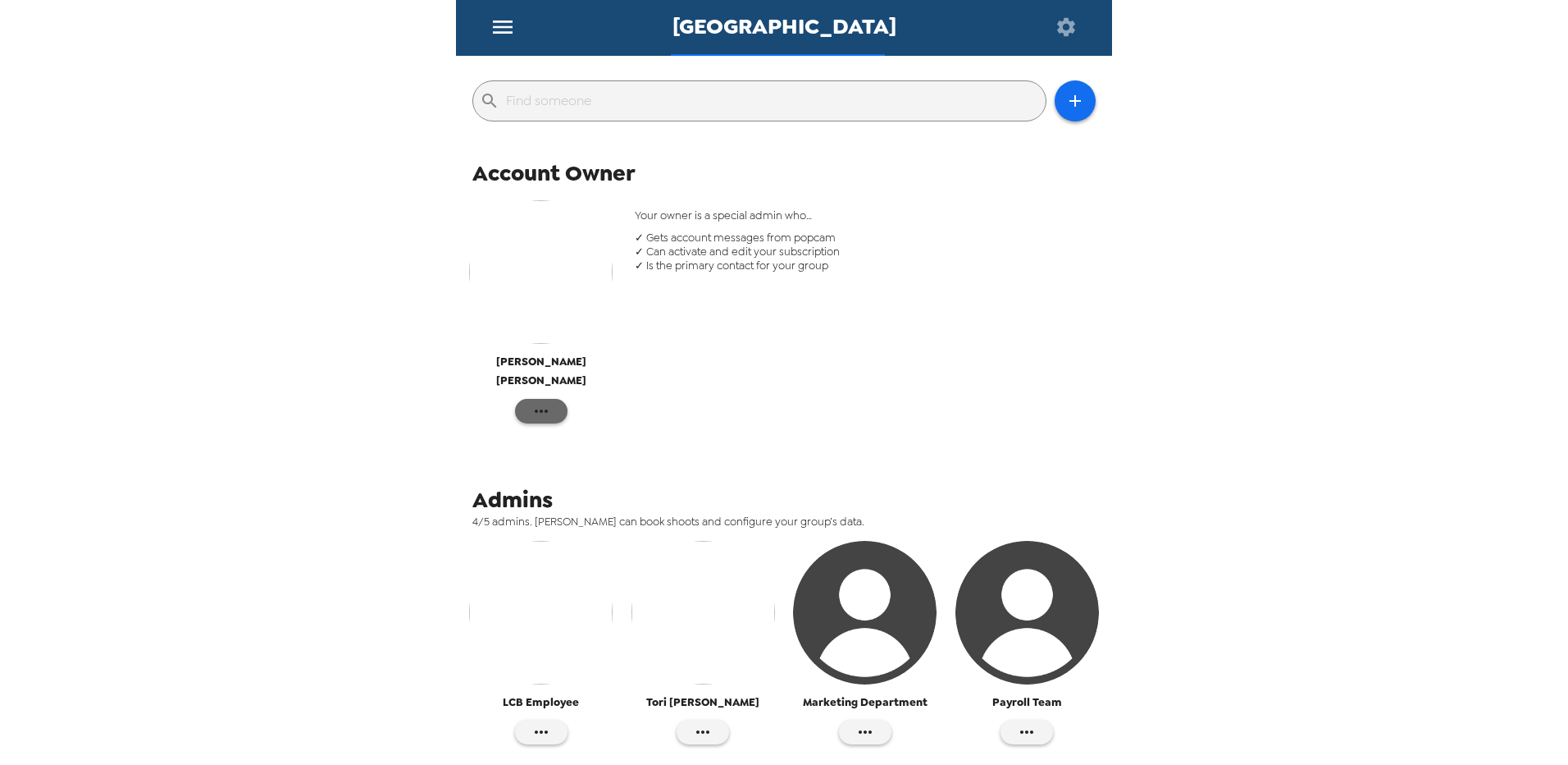
click at [545, 410] on icon "button" at bounding box center [541, 411] width 13 height 3
click at [885, 340] on div at bounding box center [784, 382] width 1568 height 765
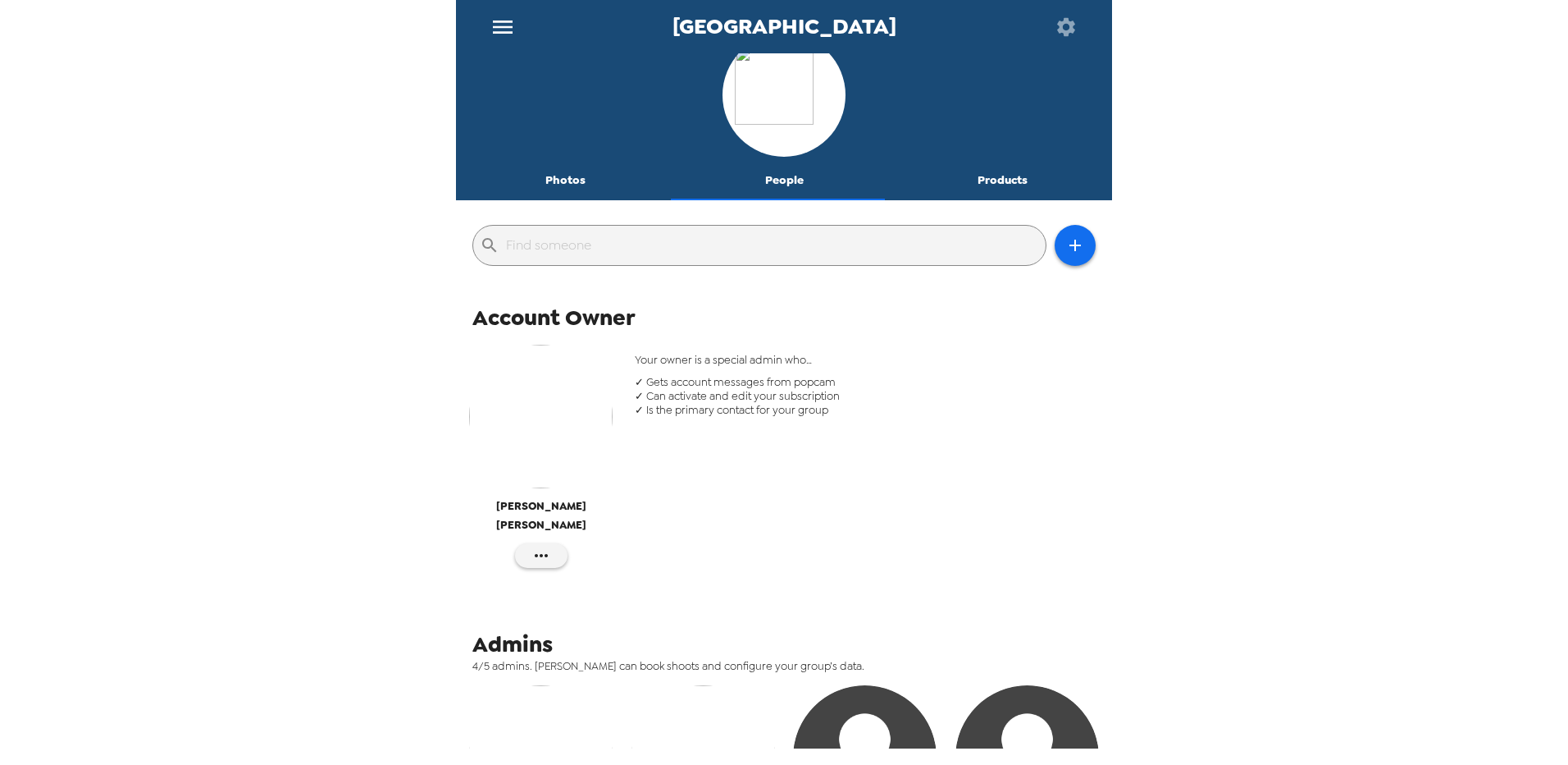
scroll to position [13, 0]
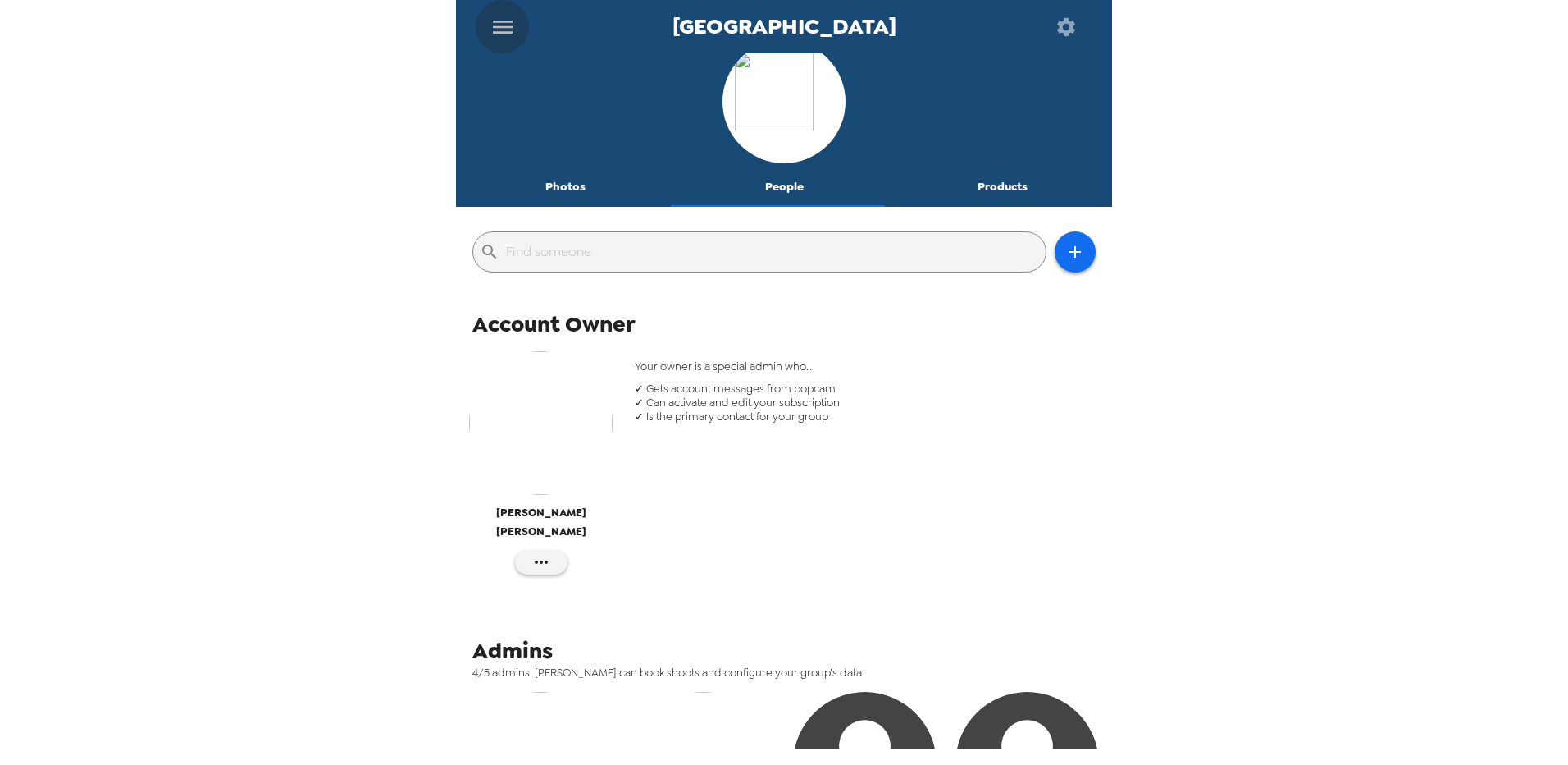
click at [507, 30] on icon "menu" at bounding box center [503, 27] width 26 height 26
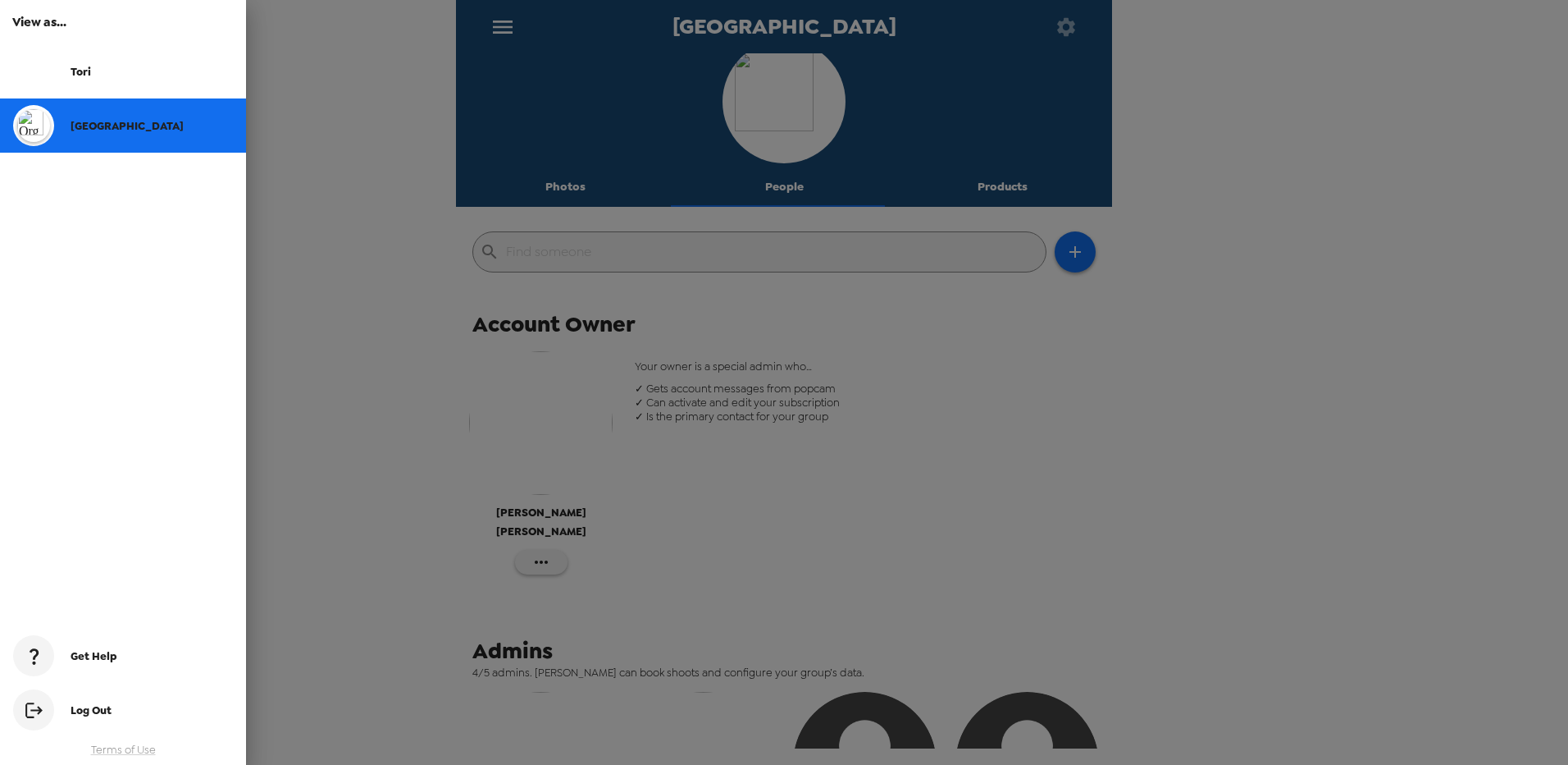
click at [414, 298] on div at bounding box center [784, 382] width 1568 height 765
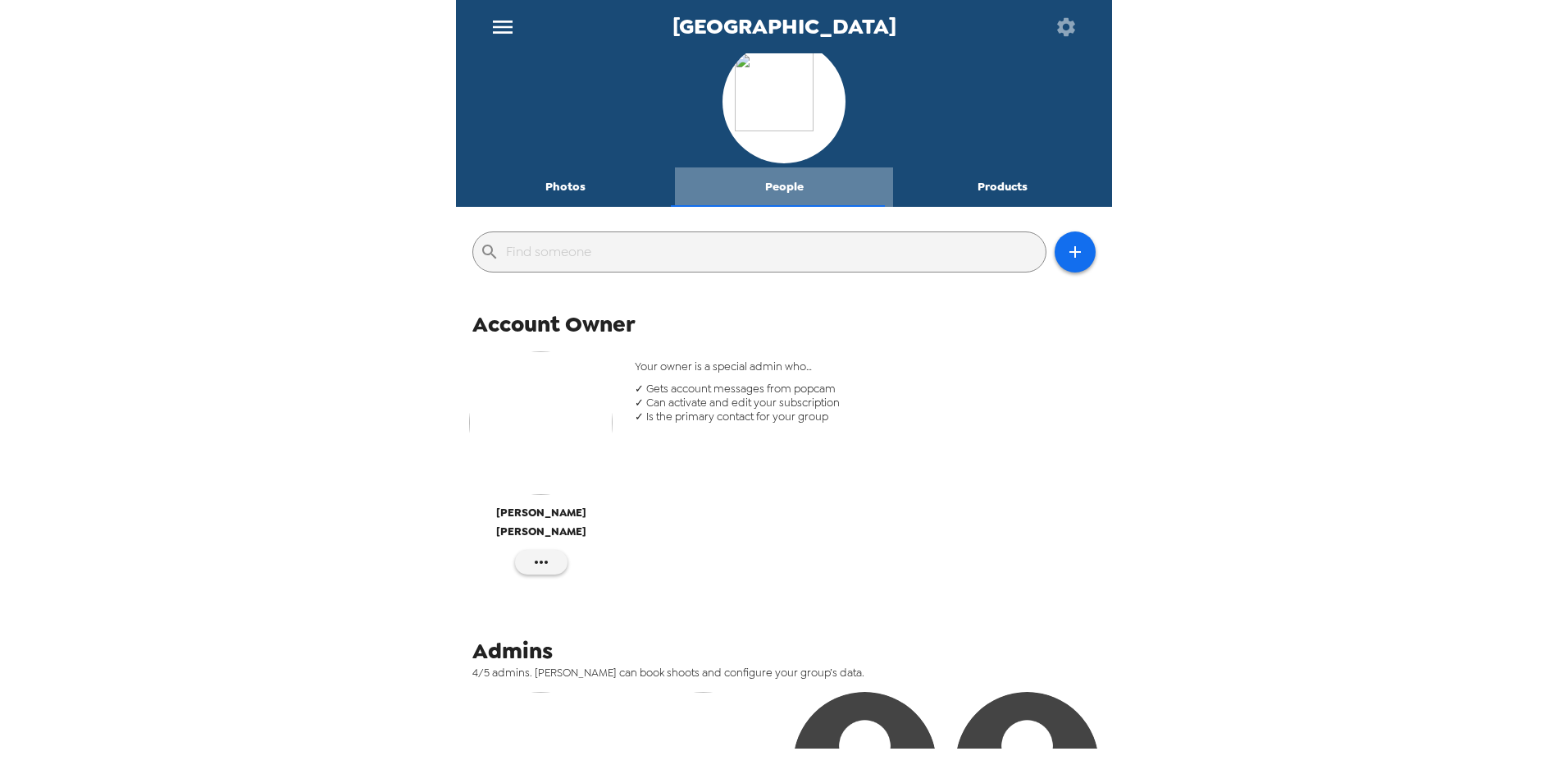
click at [793, 189] on button "People" at bounding box center [784, 187] width 219 height 40
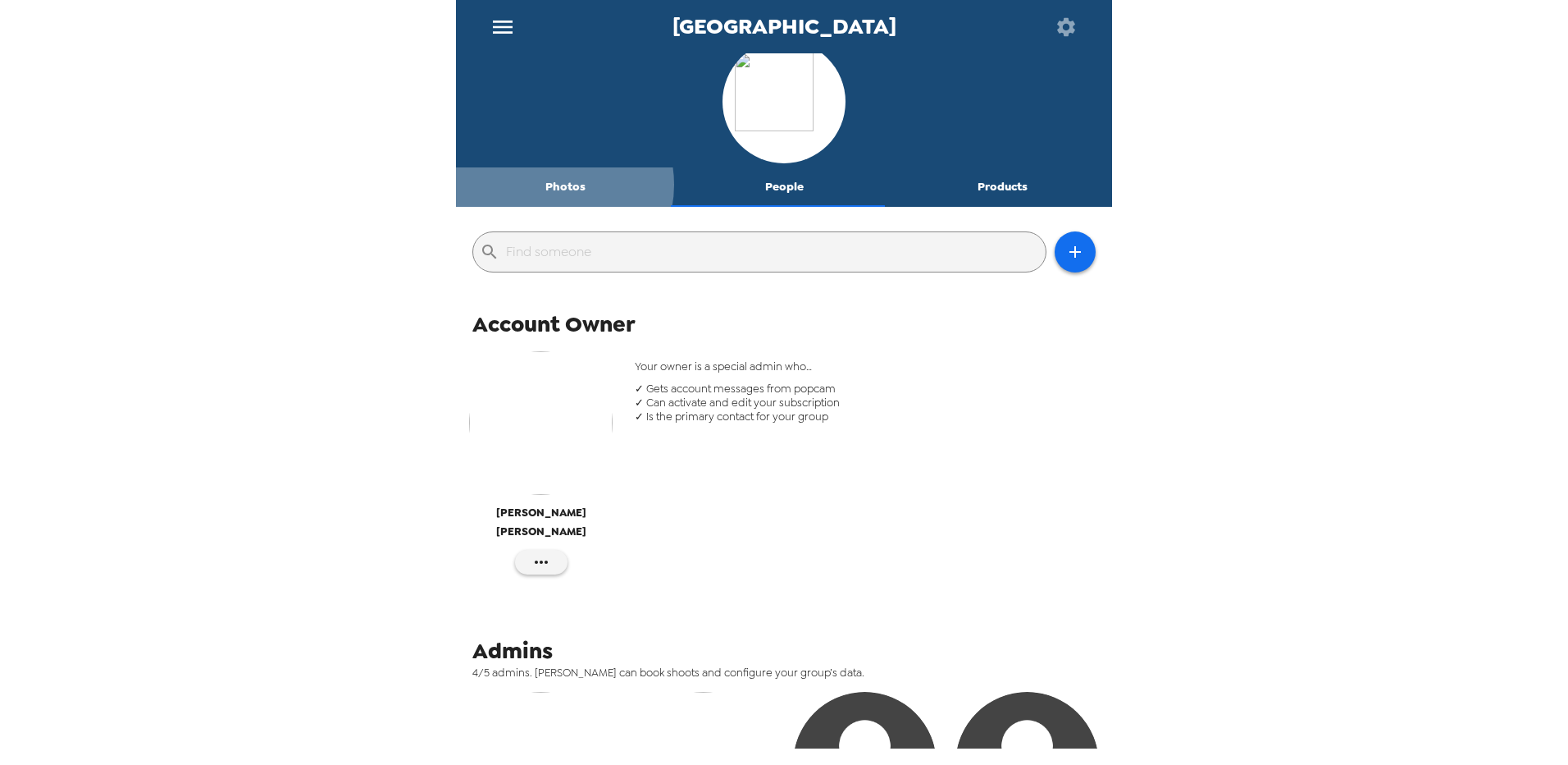
click at [555, 185] on button "Photos" at bounding box center [565, 187] width 219 height 40
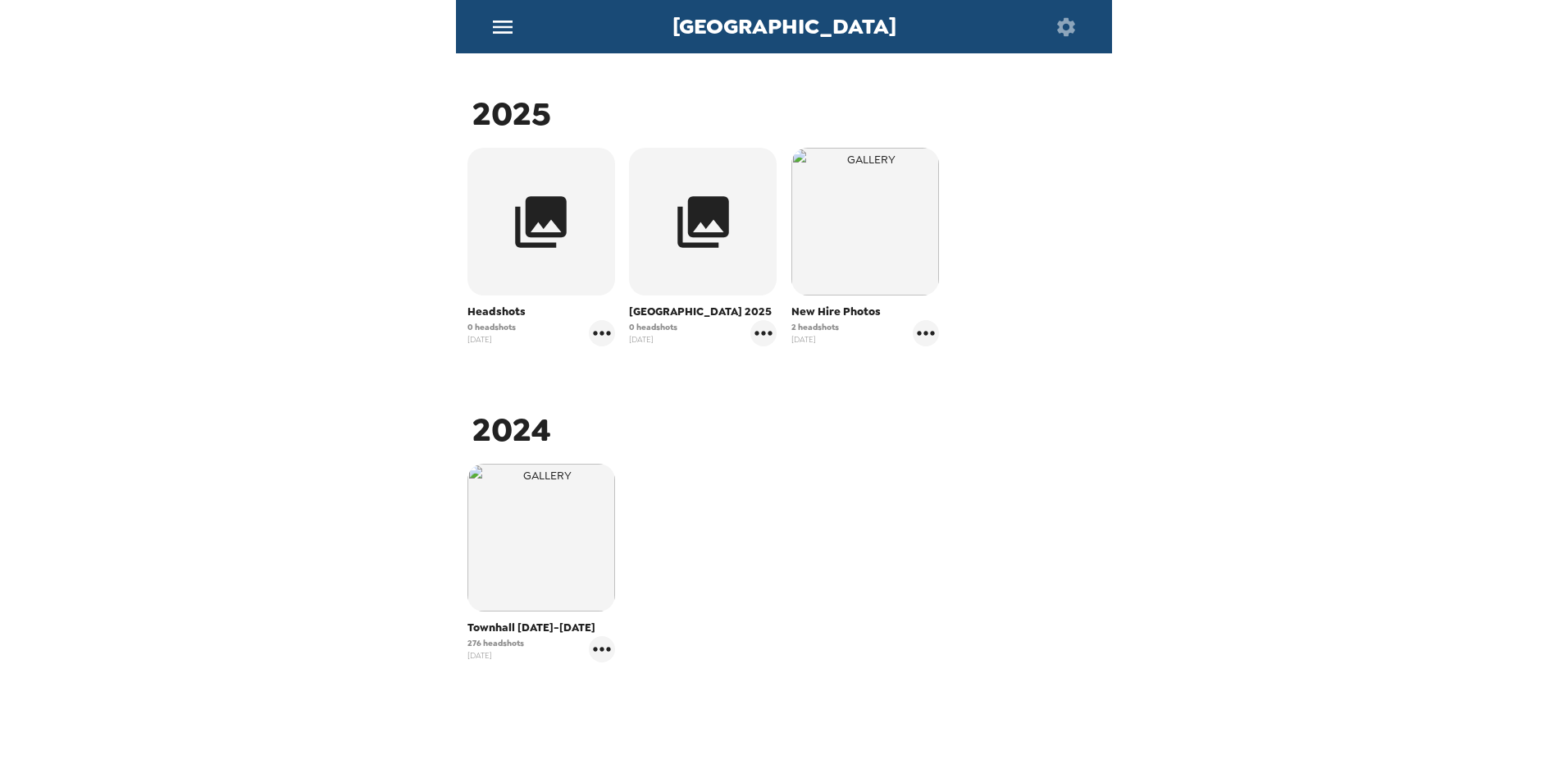
scroll to position [246, 0]
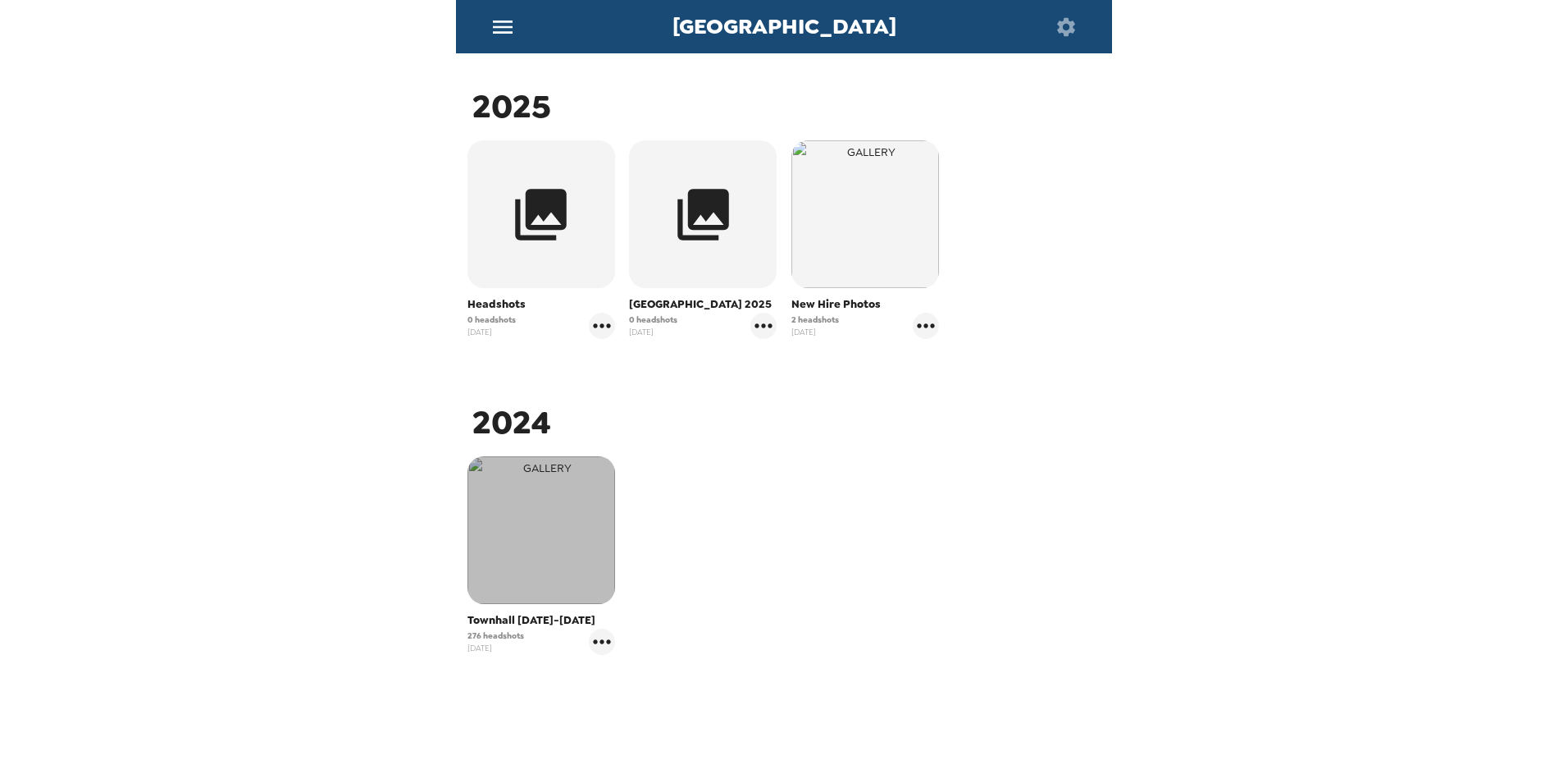
click at [536, 570] on img "button" at bounding box center [541, 529] width 147 height 148
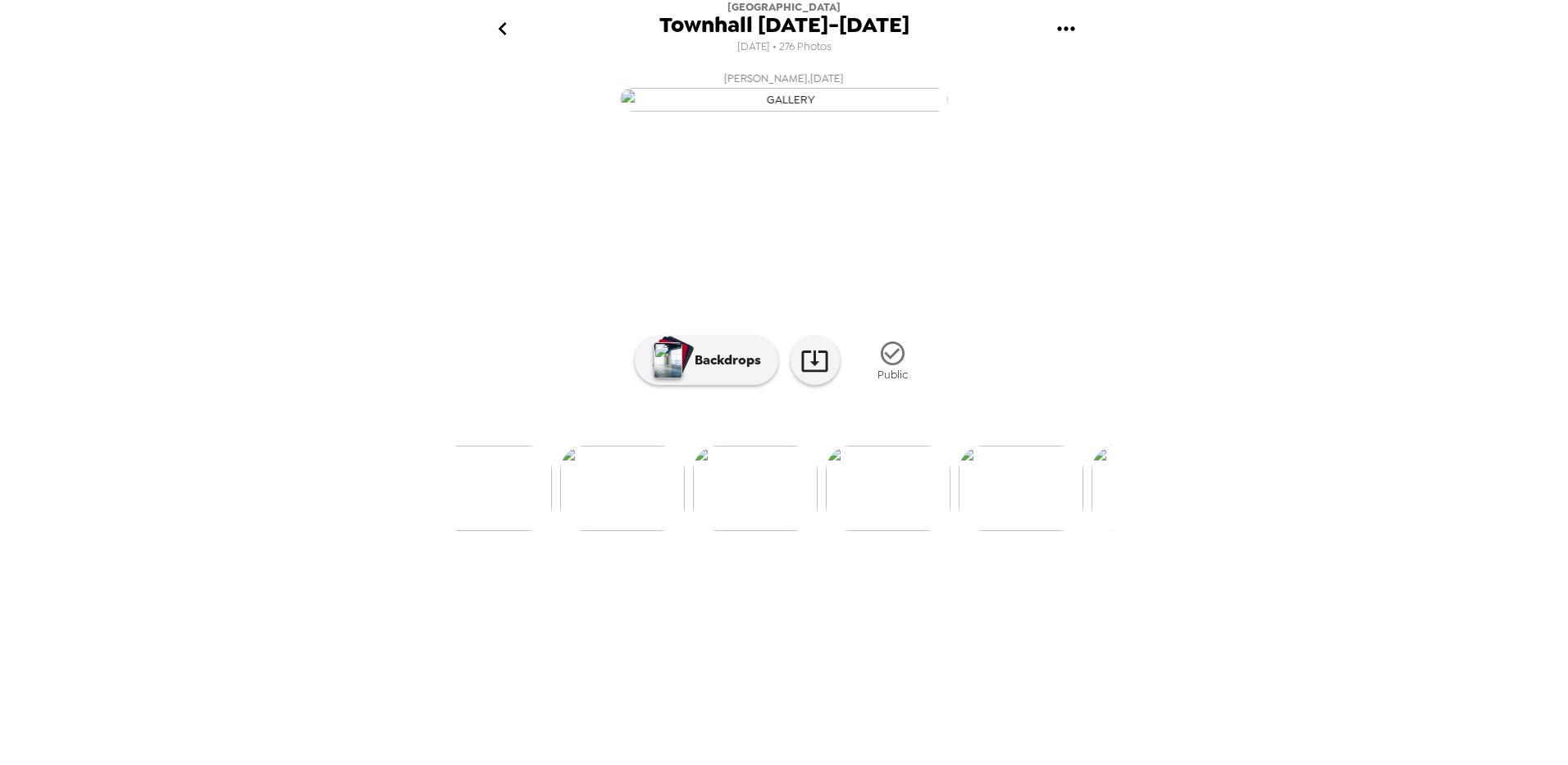
scroll to position [0, 2430]
click at [461, 531] on img at bounding box center [480, 489] width 124 height 86
click at [645, 531] on img at bounding box center [666, 489] width 124 height 86
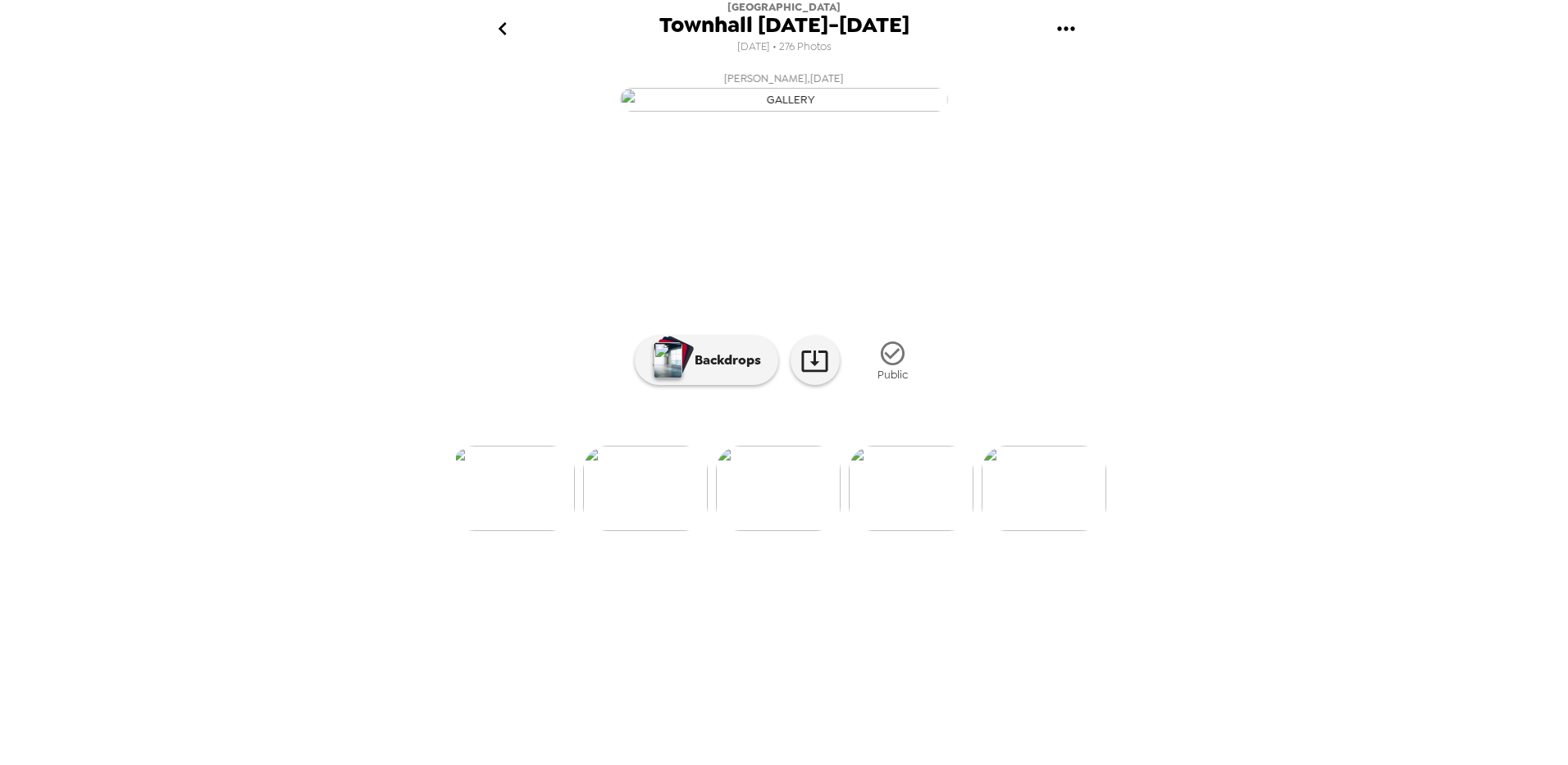
click at [1304, 553] on div "[GEOGRAPHIC_DATA] [DATE]-[DATE] [DATE] • 276 Photos LCB Employee , [DATE] [PERS…" at bounding box center [784, 382] width 1568 height 765
click at [507, 25] on icon "go back" at bounding box center [503, 29] width 26 height 26
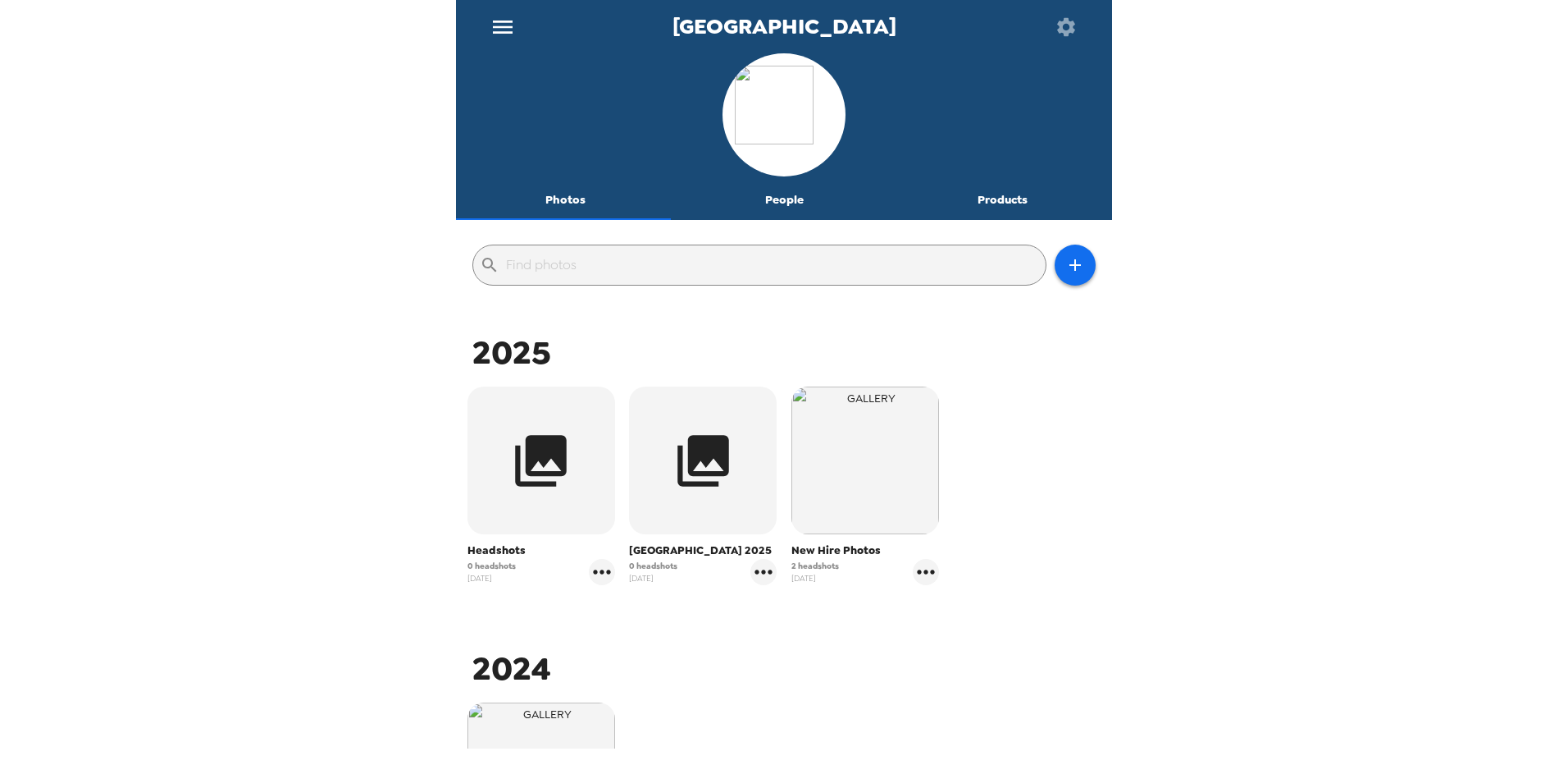
click at [1071, 25] on icon "button" at bounding box center [1066, 26] width 18 height 18
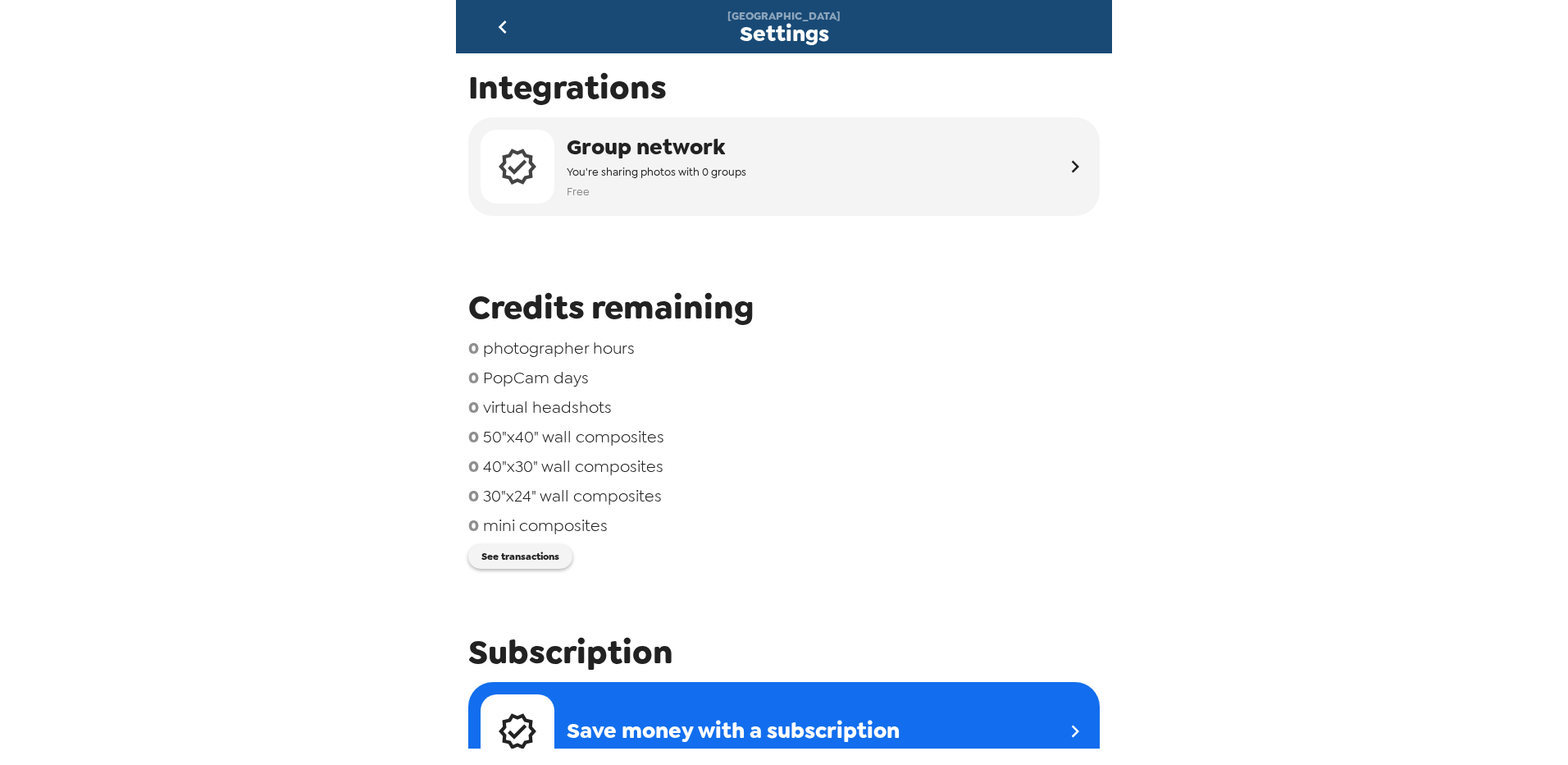
click at [498, 22] on icon "go back" at bounding box center [503, 27] width 26 height 26
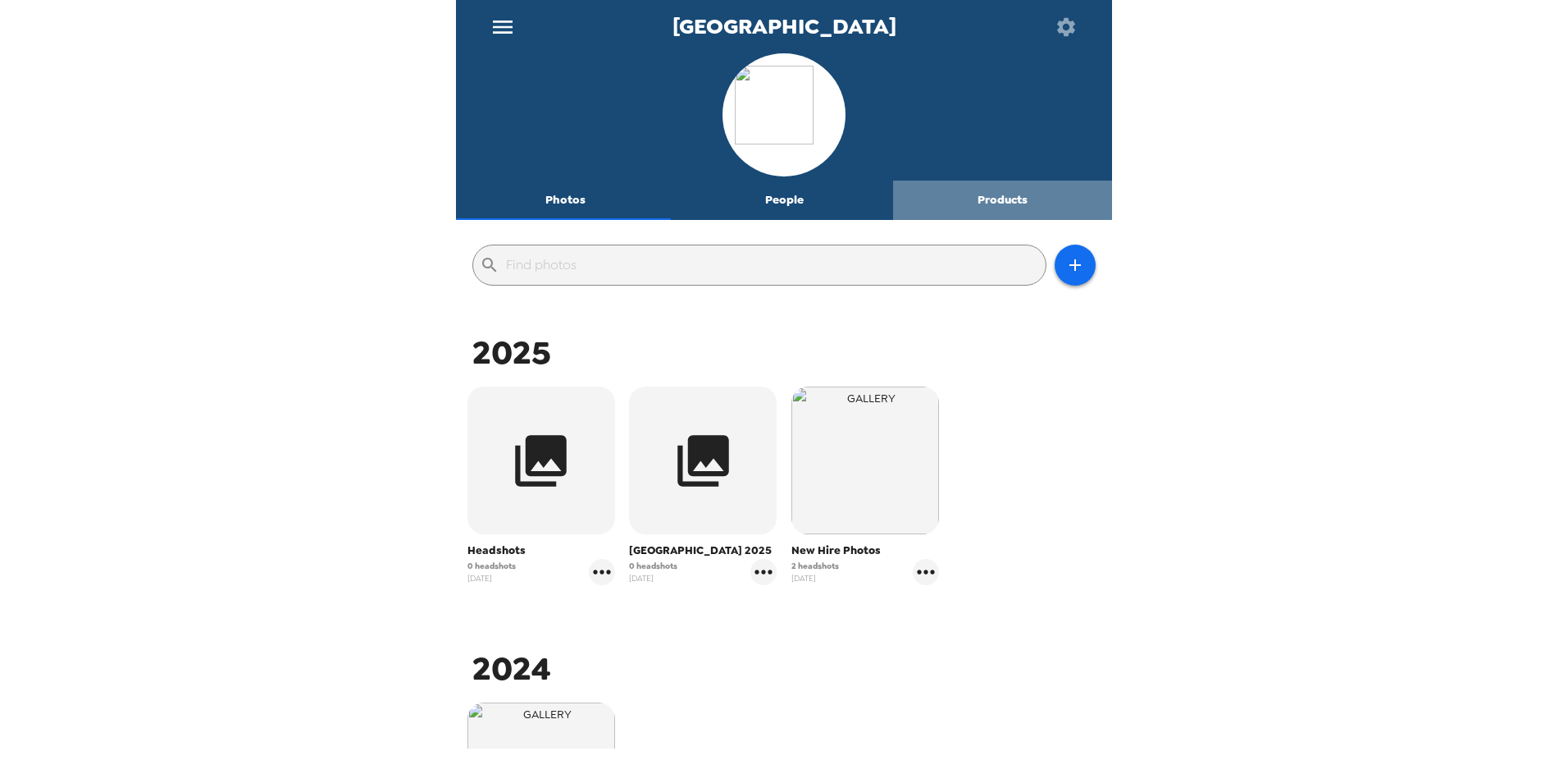
click at [1012, 197] on button "Products" at bounding box center [1003, 200] width 219 height 40
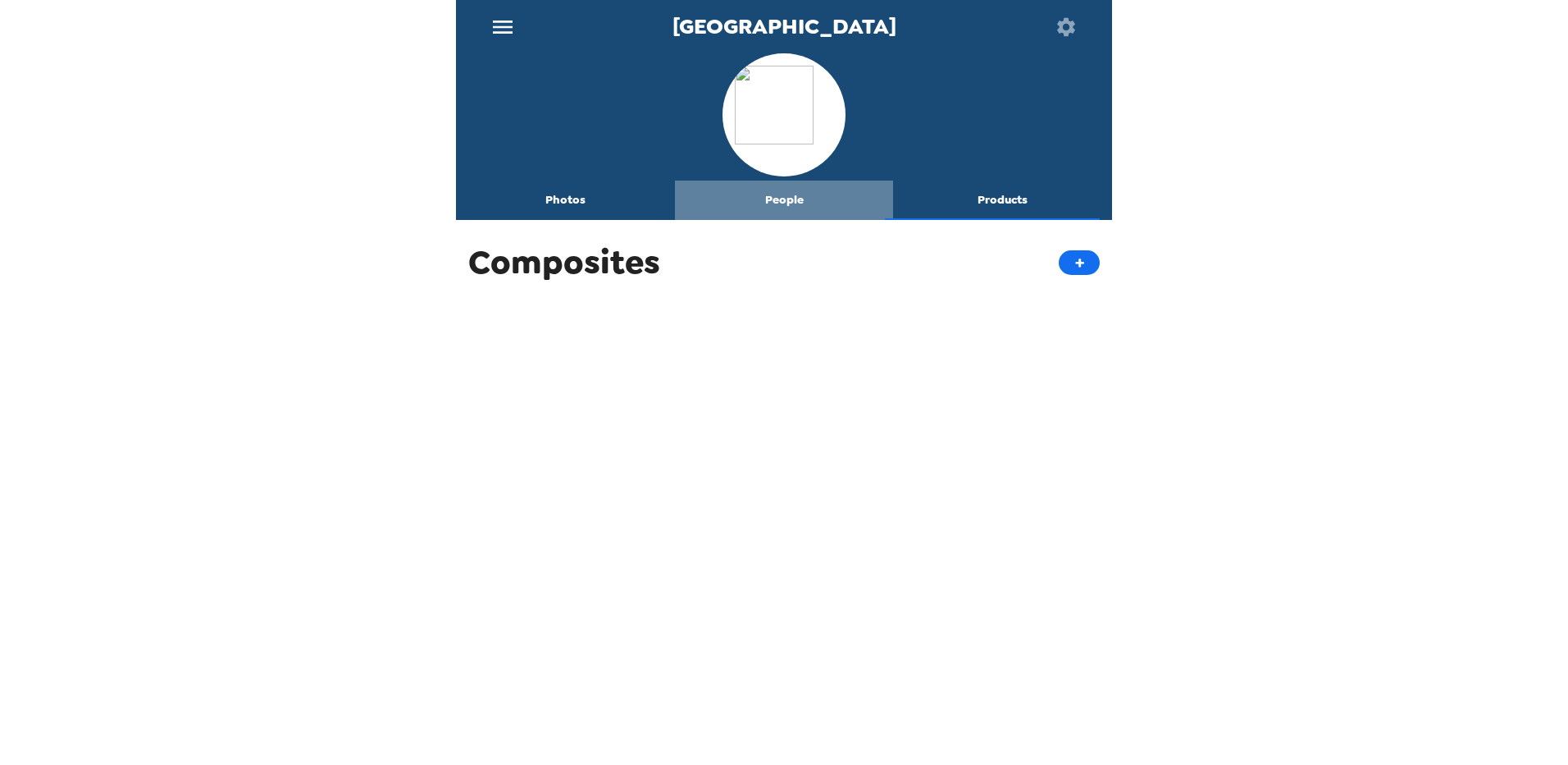
click at [787, 196] on button "People" at bounding box center [784, 200] width 219 height 40
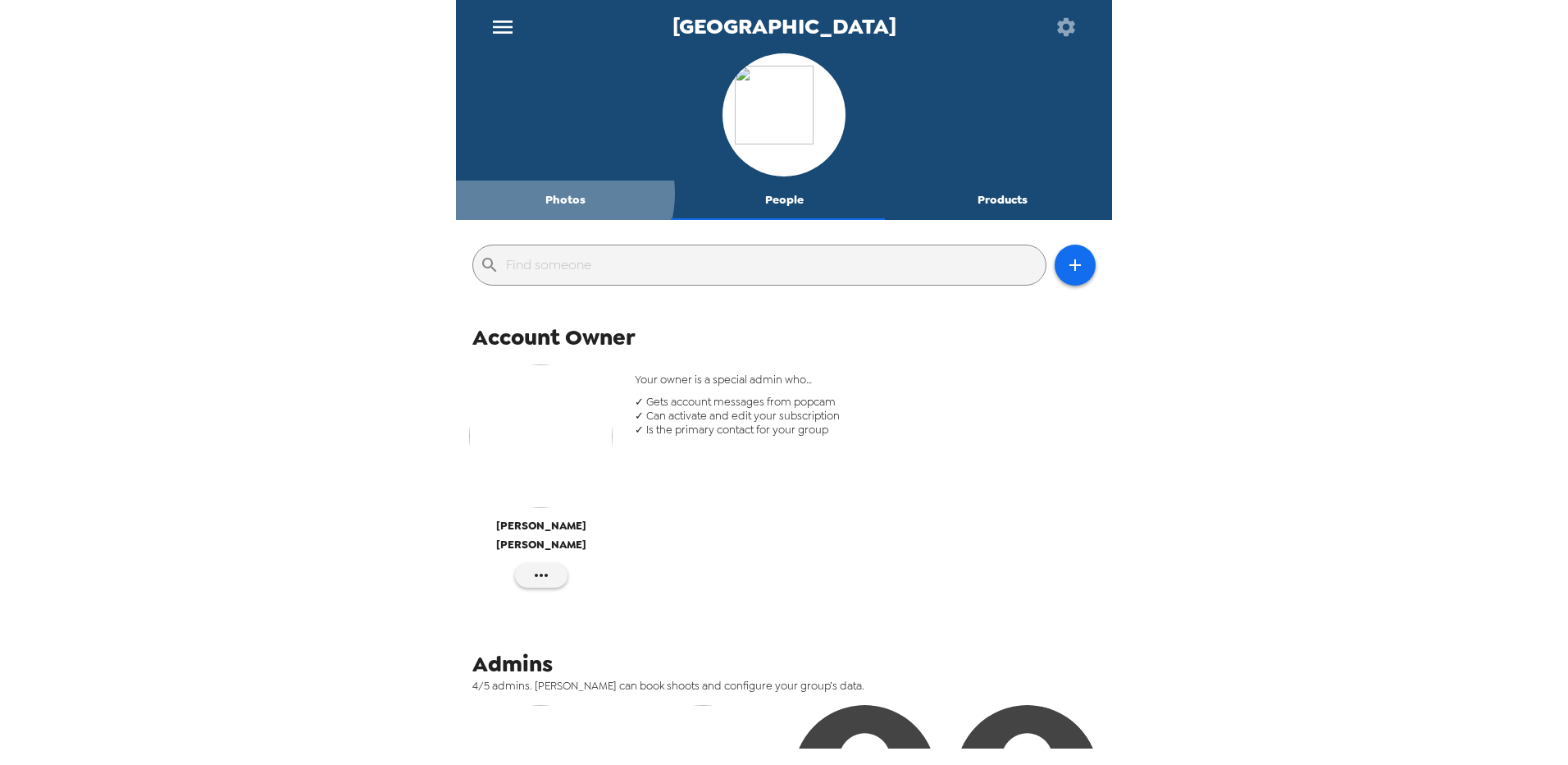
click at [561, 194] on button "Photos" at bounding box center [565, 200] width 219 height 40
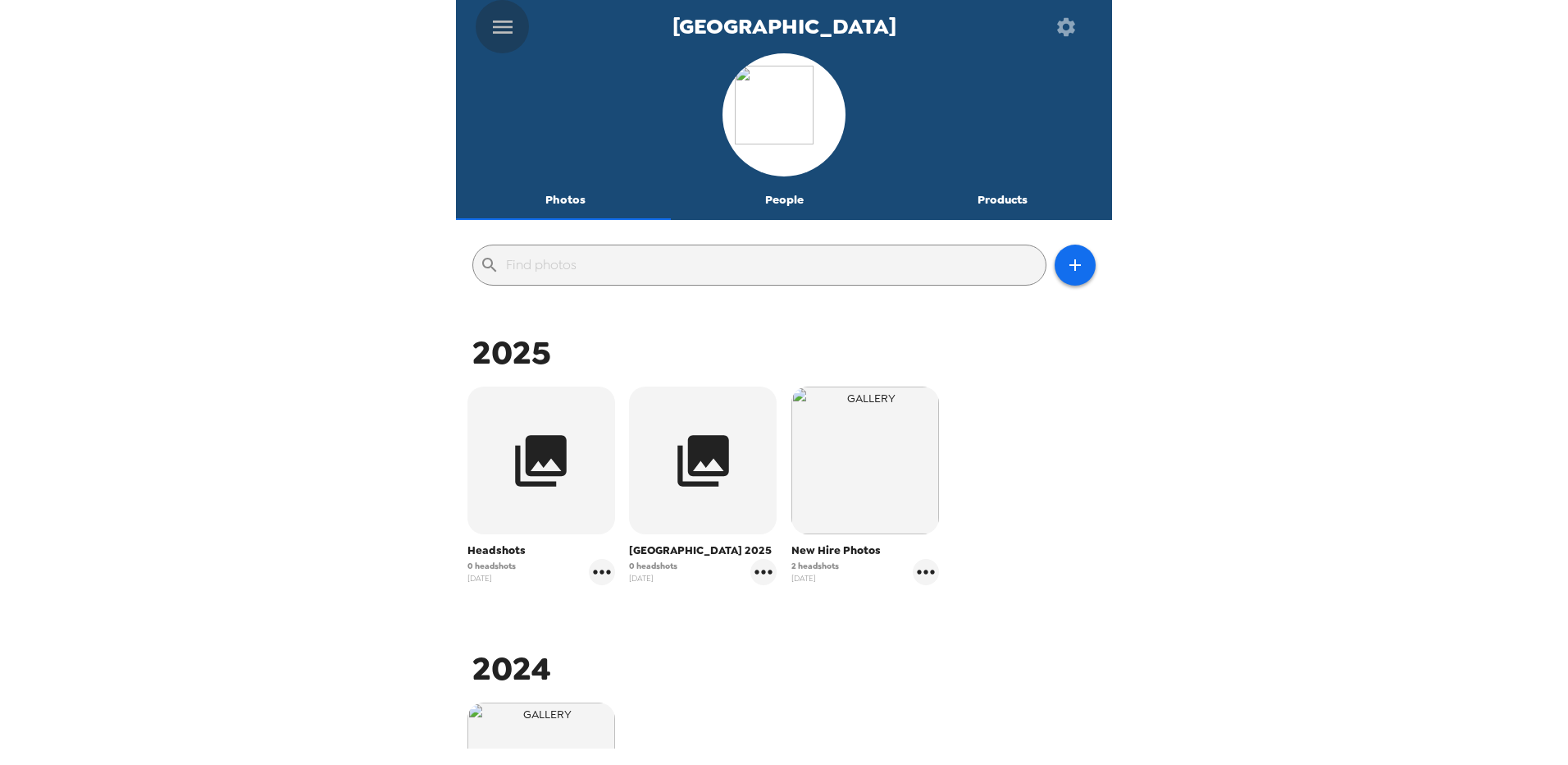
click at [494, 21] on icon "menu" at bounding box center [503, 27] width 20 height 13
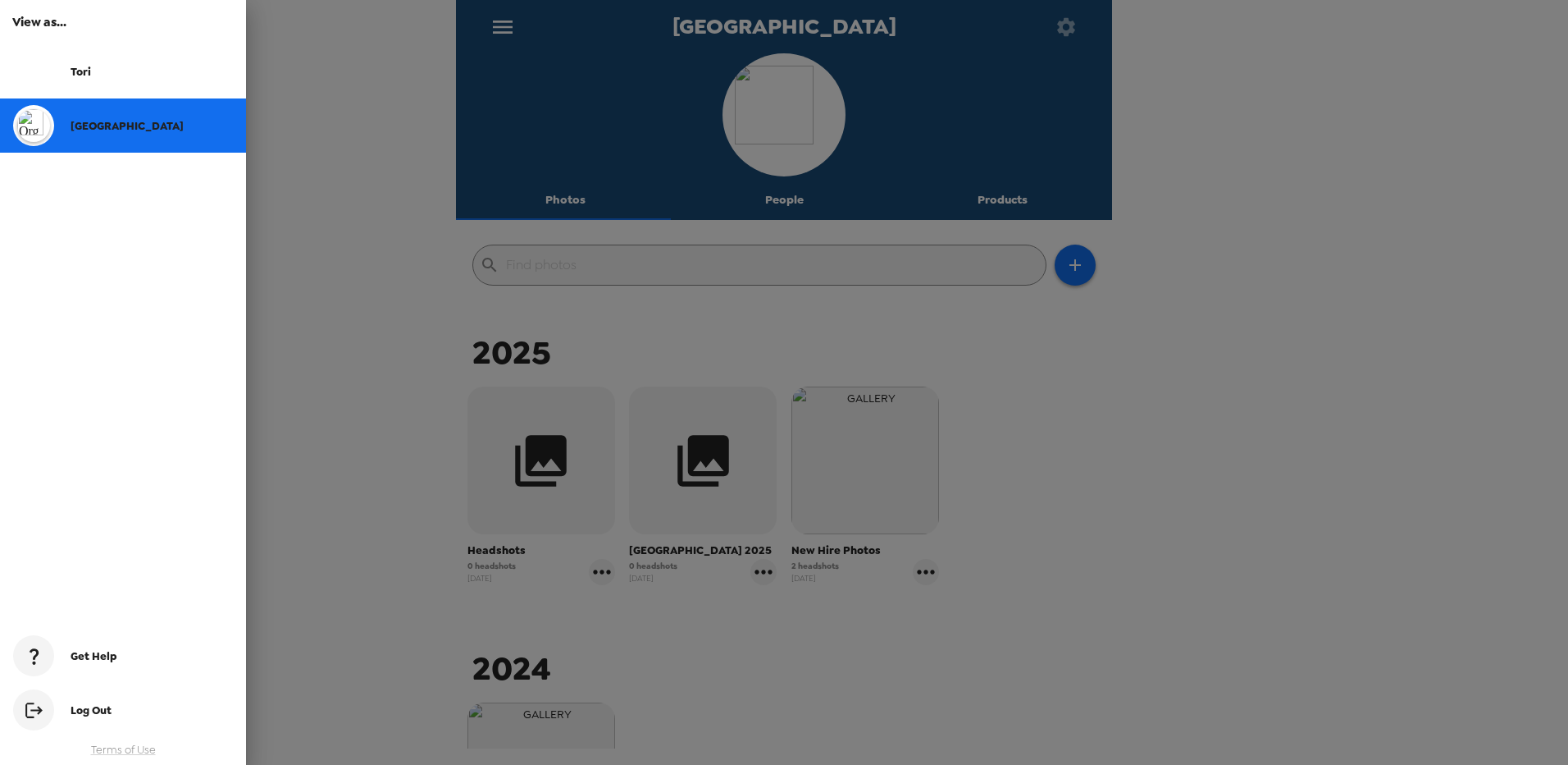
click at [88, 703] on span "Log Out" at bounding box center [91, 710] width 41 height 14
